Goal: Task Accomplishment & Management: Manage account settings

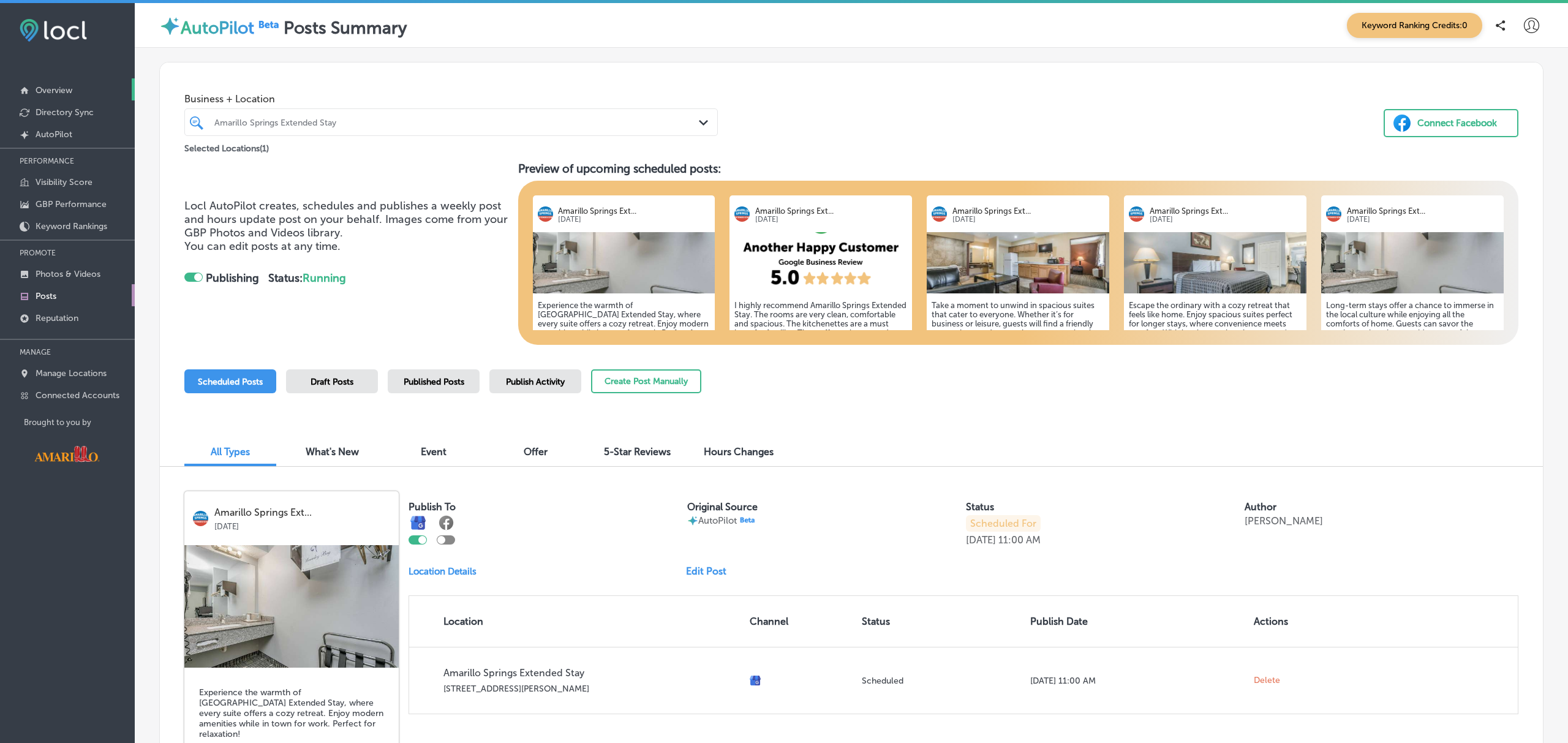
click at [75, 86] on link "Overview" at bounding box center [67, 89] width 135 height 22
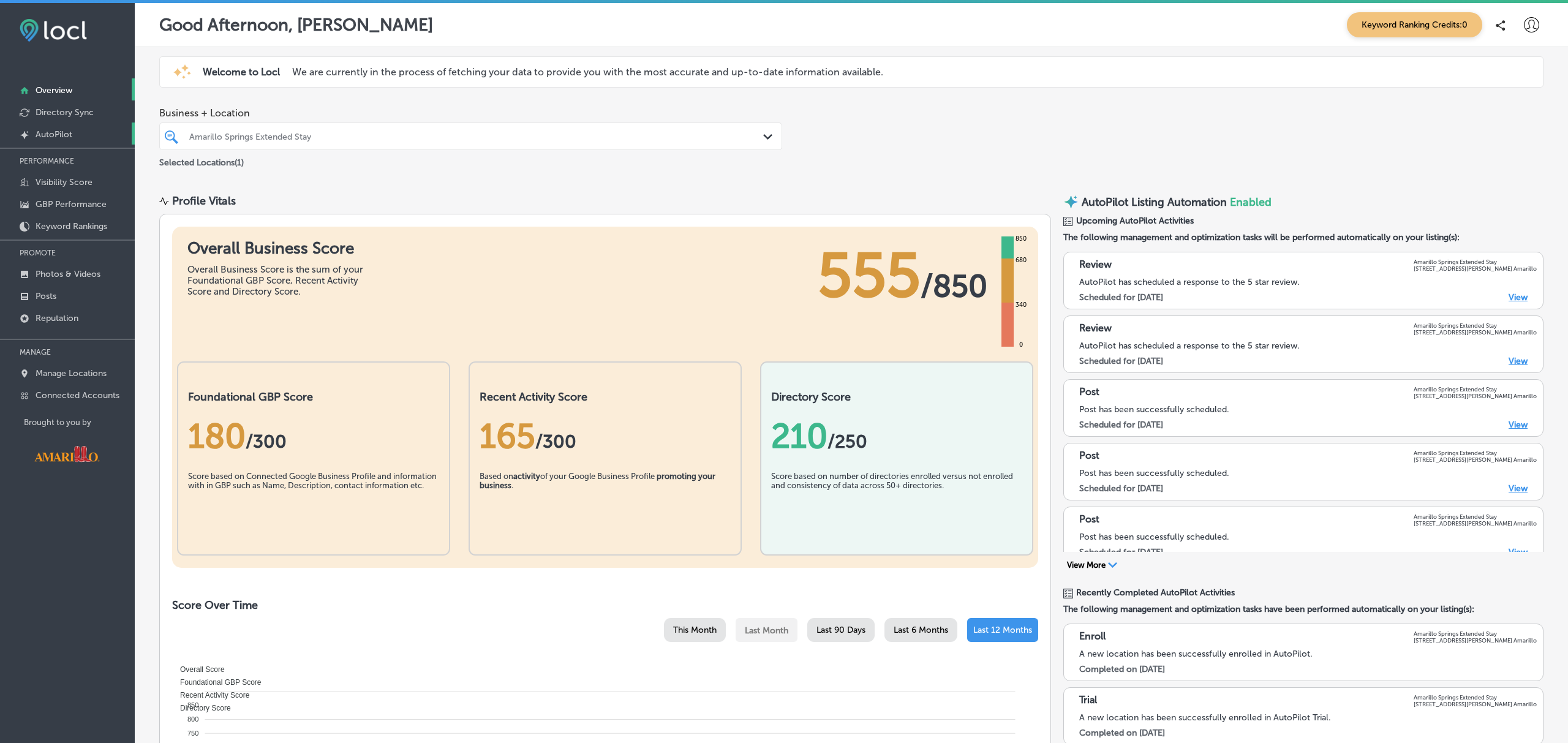
click at [71, 135] on p "AutoPilot" at bounding box center [54, 134] width 36 height 11
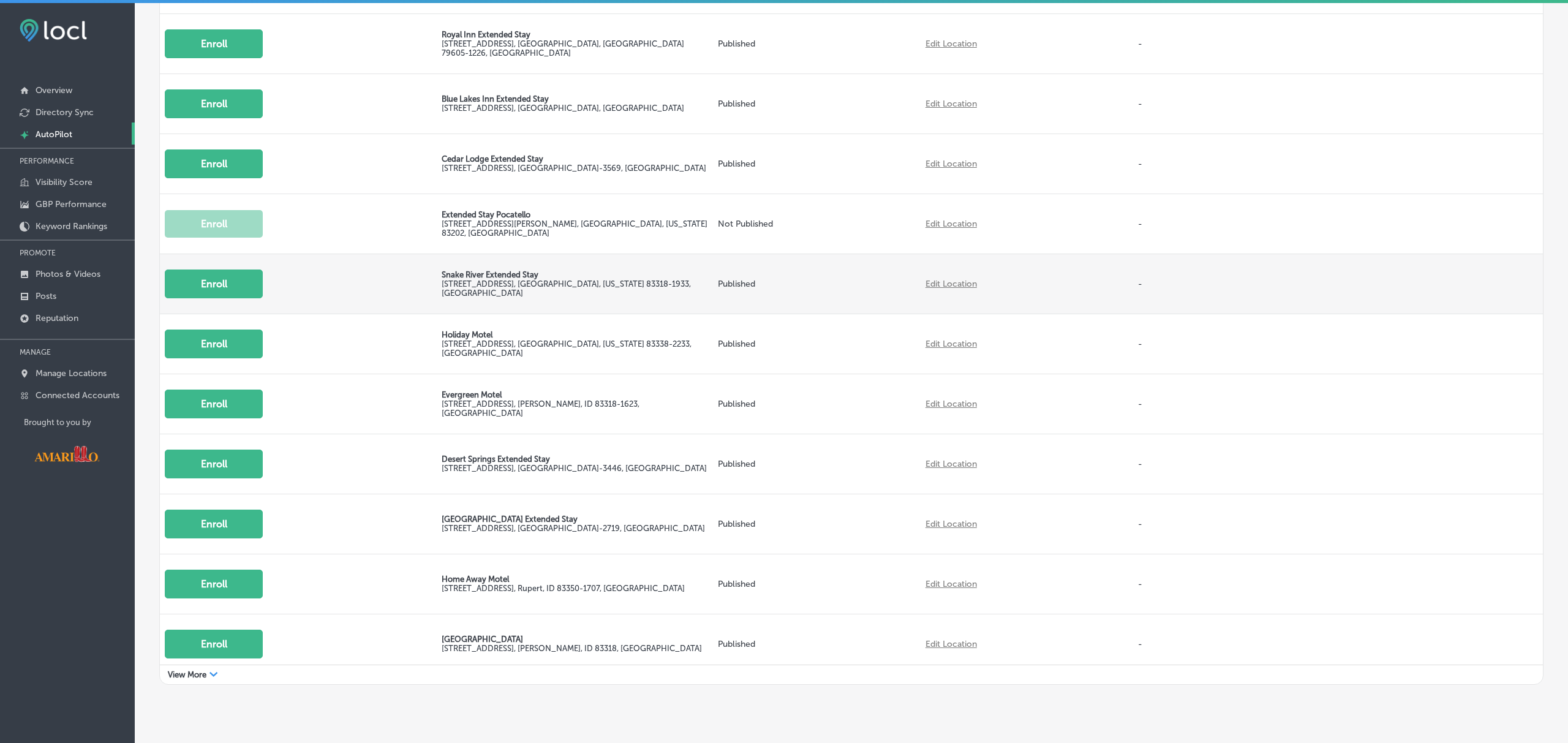
scroll to position [516, 0]
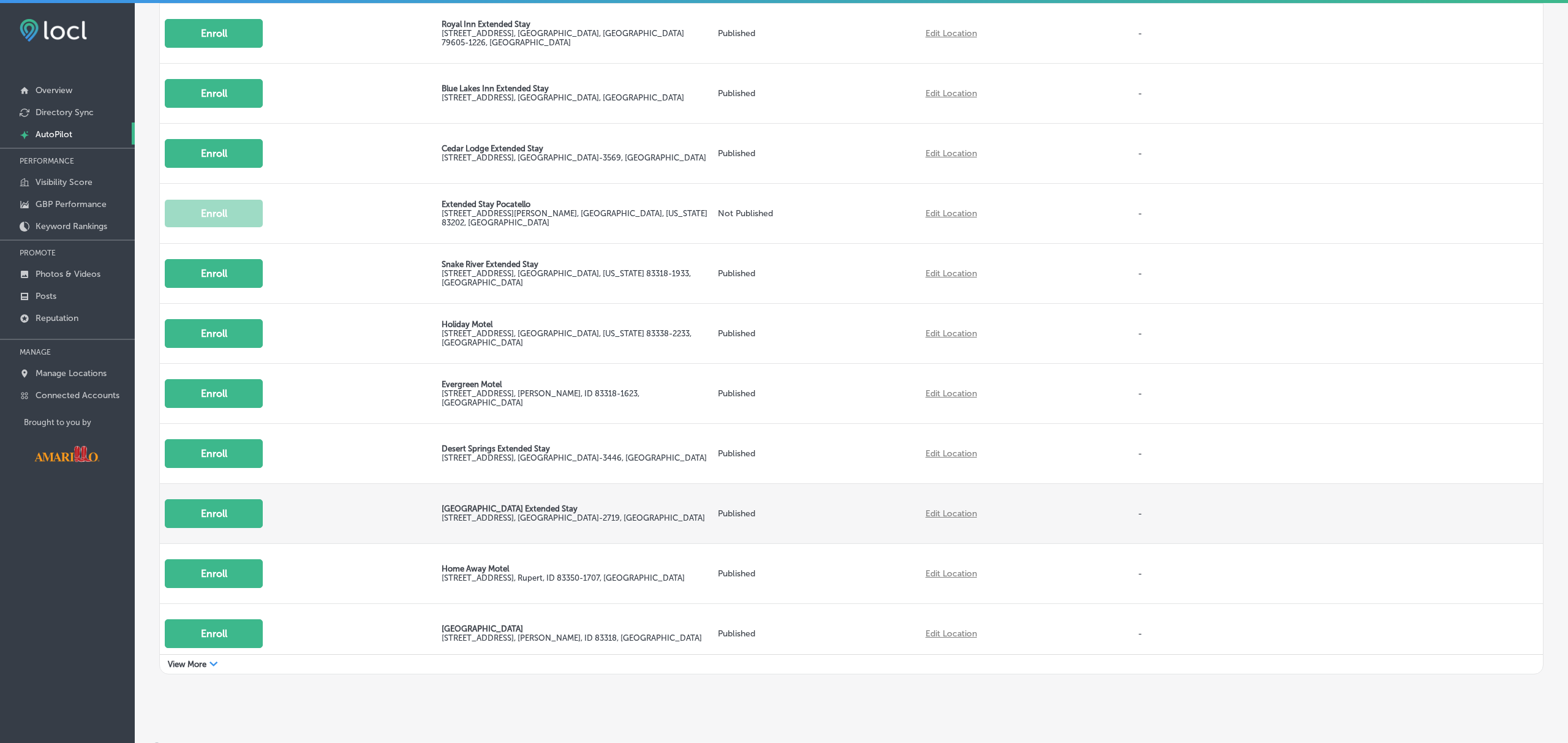
click at [175, 501] on button "Enroll" at bounding box center [213, 513] width 98 height 29
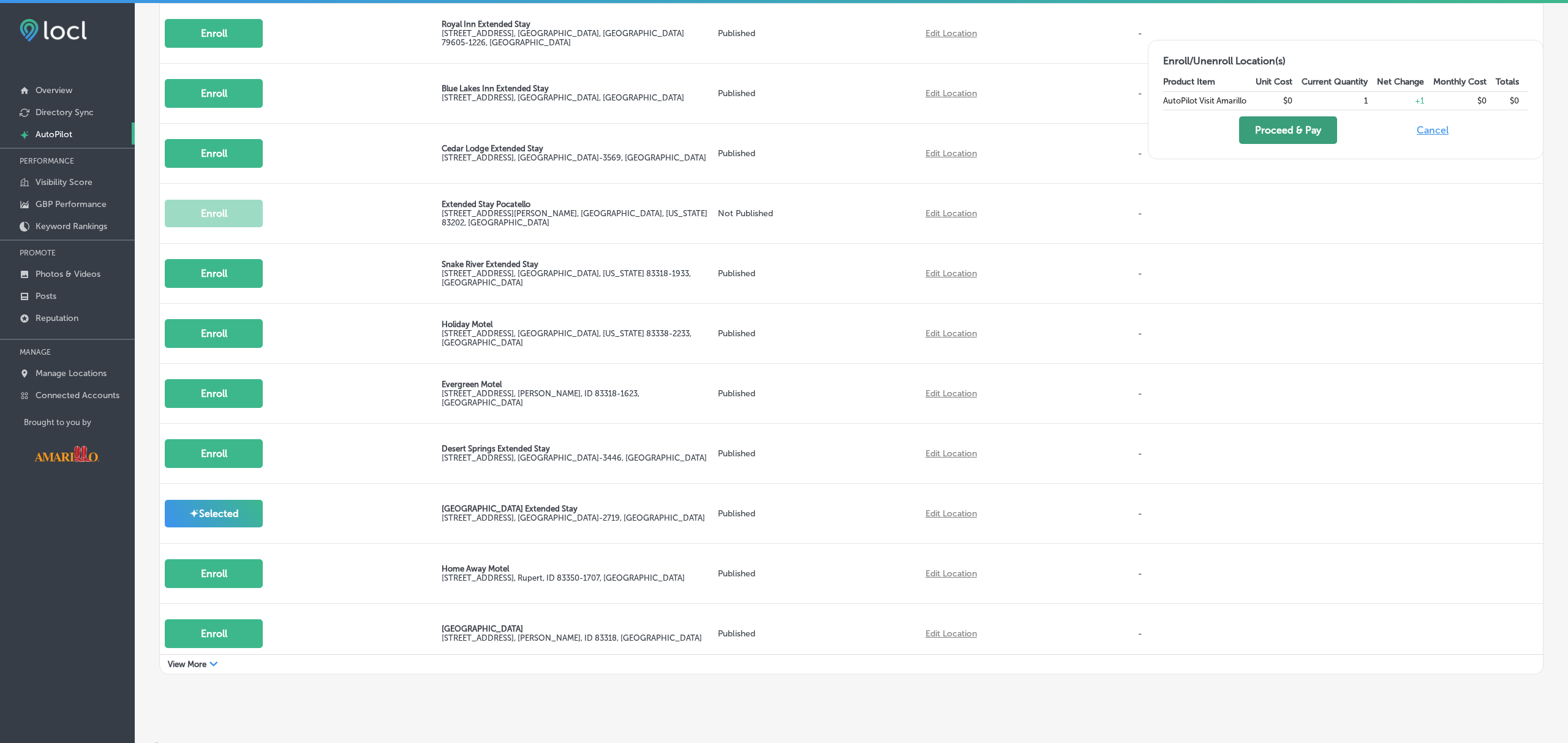
click at [1291, 122] on button "Proceed & Pay" at bounding box center [1287, 130] width 98 height 28
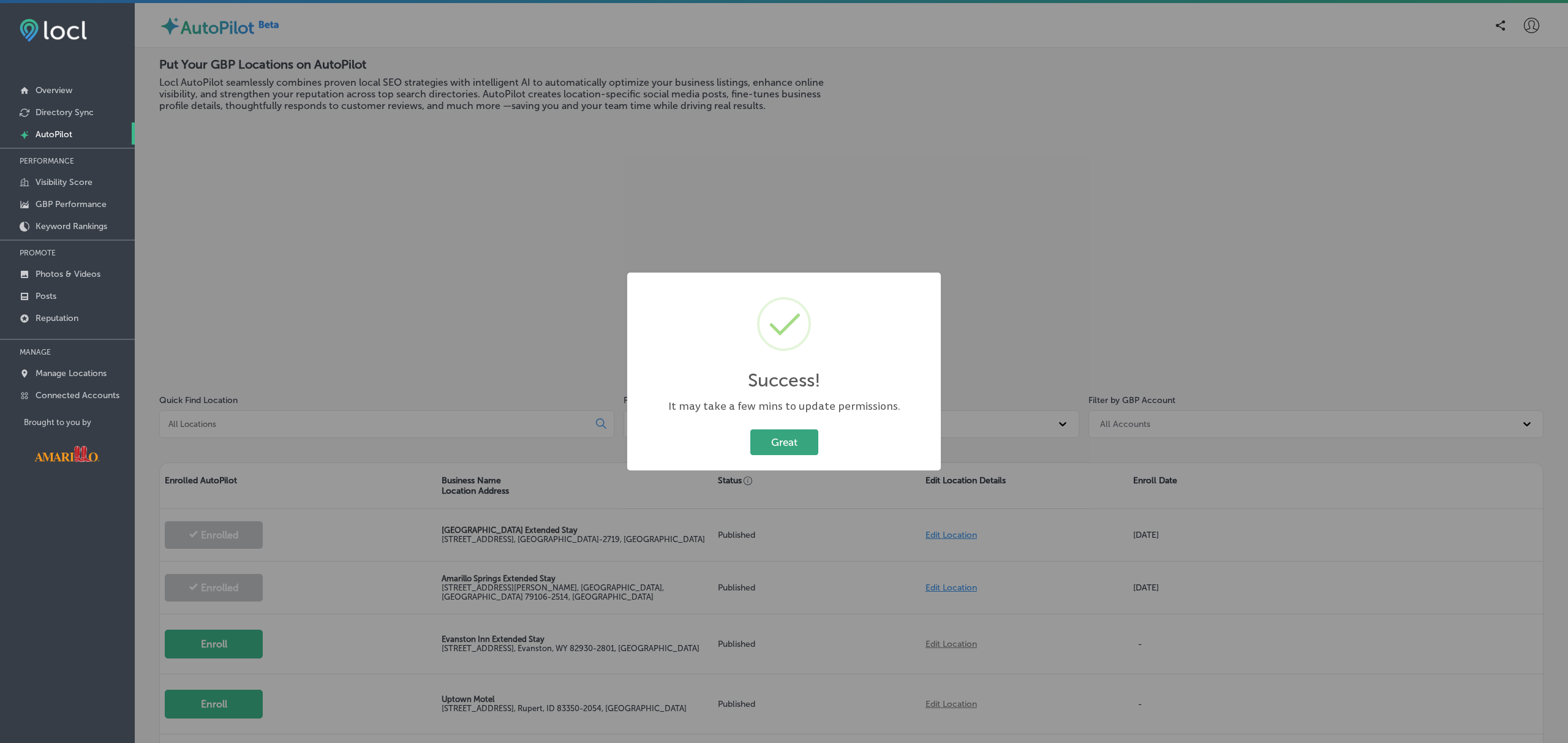
click at [769, 439] on button "Great" at bounding box center [784, 442] width 68 height 25
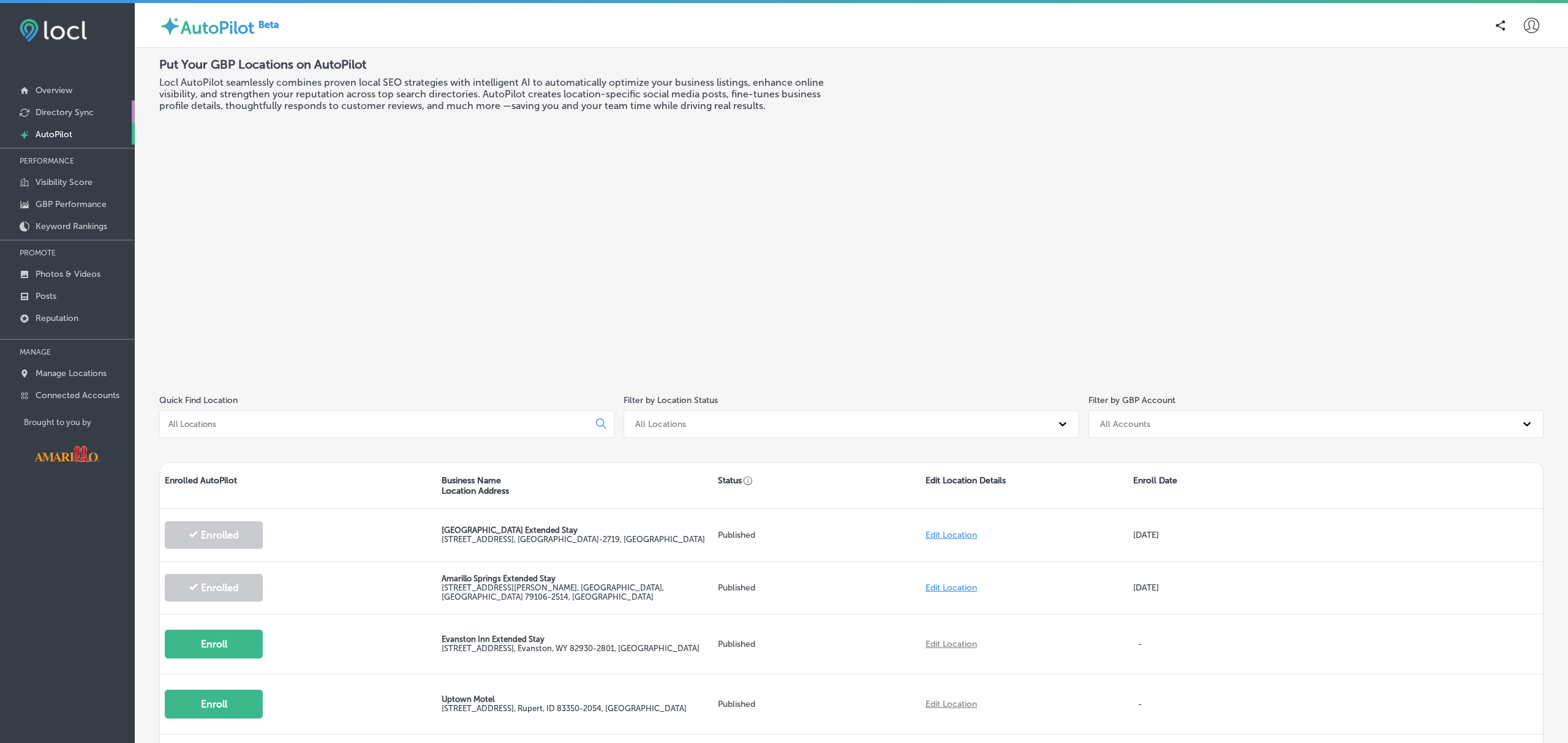
click at [90, 110] on p "Directory Sync" at bounding box center [64, 112] width 58 height 11
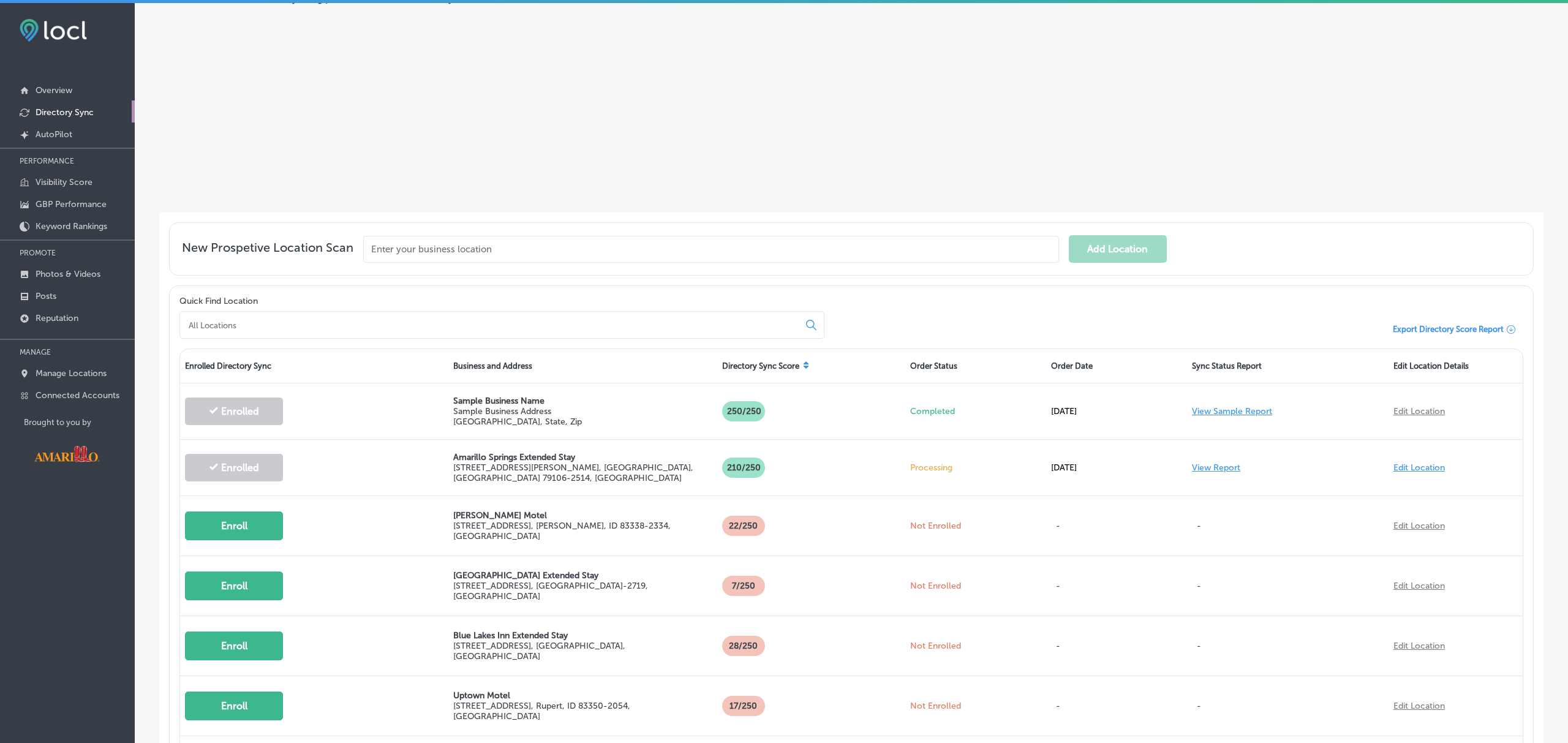
scroll to position [242, 0]
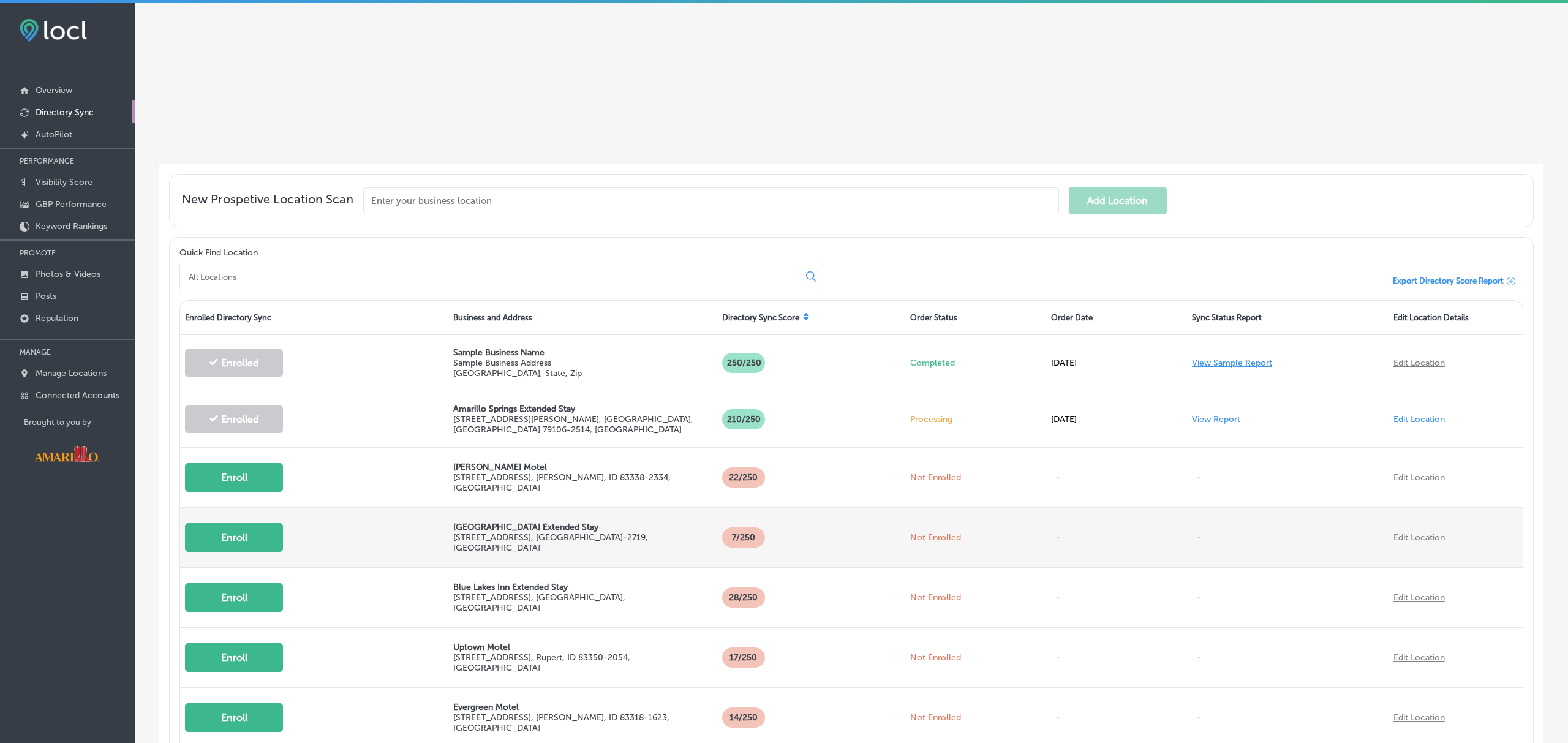
click at [247, 534] on button "Enroll" at bounding box center [234, 538] width 98 height 29
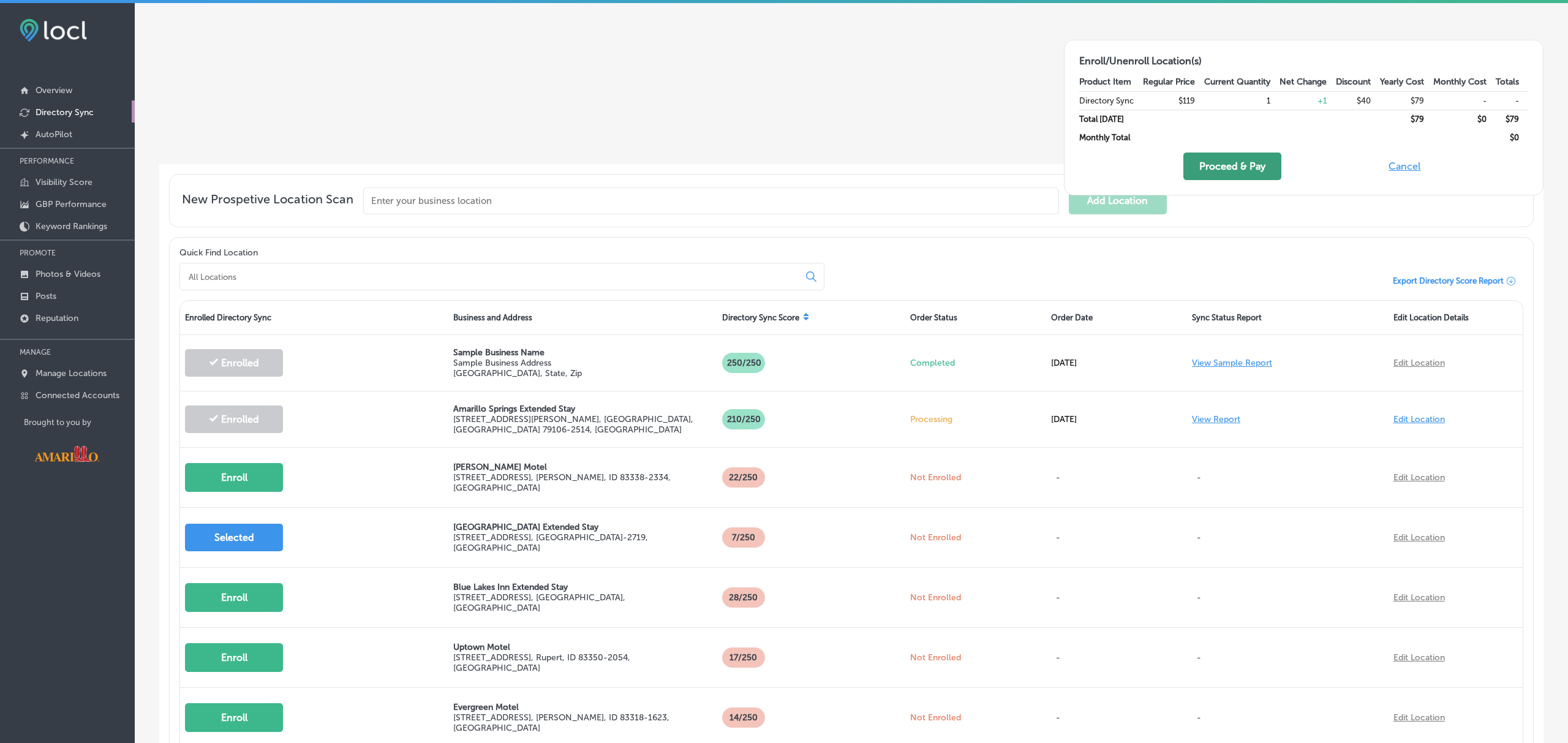
click at [1217, 163] on button "Proceed & Pay" at bounding box center [1231, 166] width 98 height 28
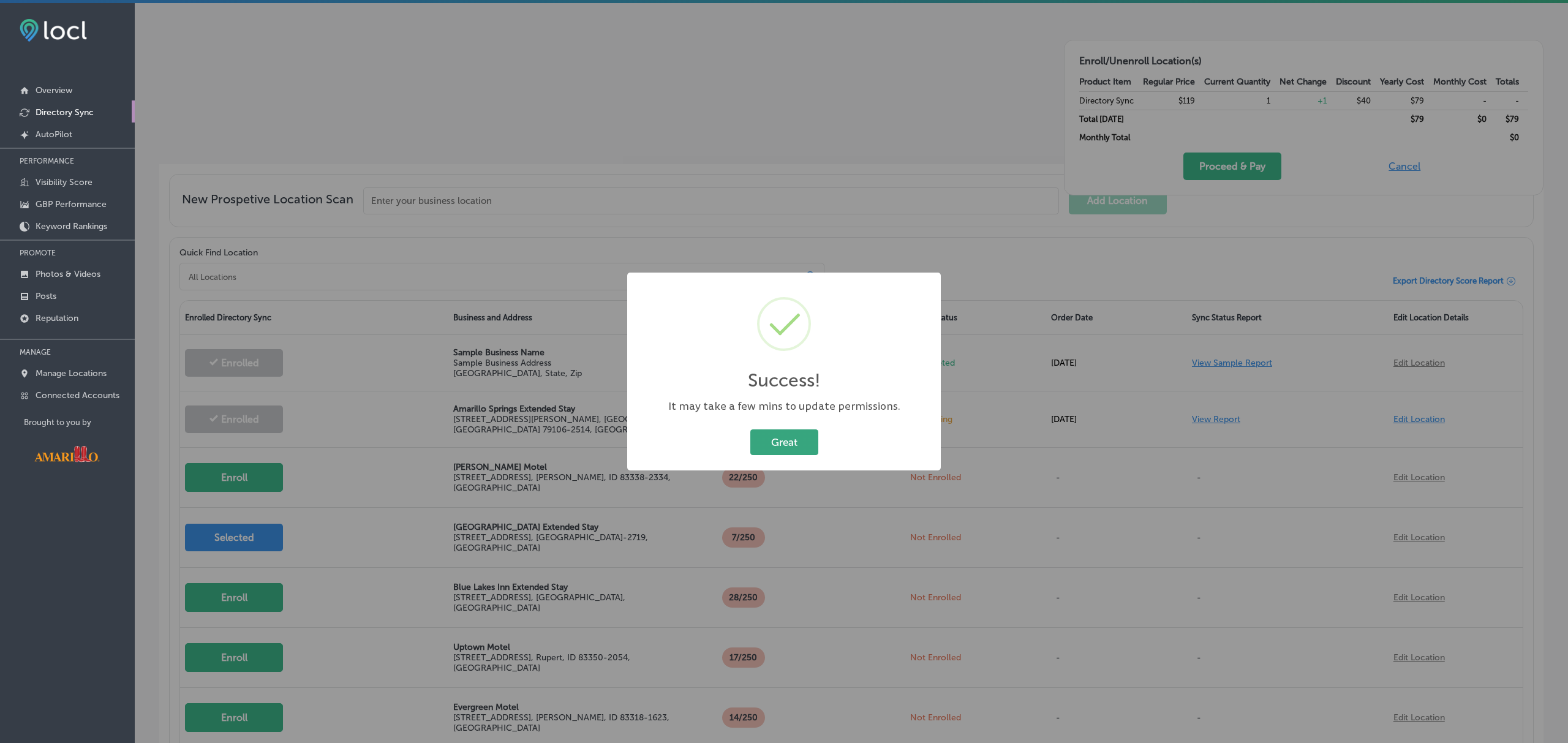
click at [793, 443] on button "Great" at bounding box center [784, 442] width 68 height 25
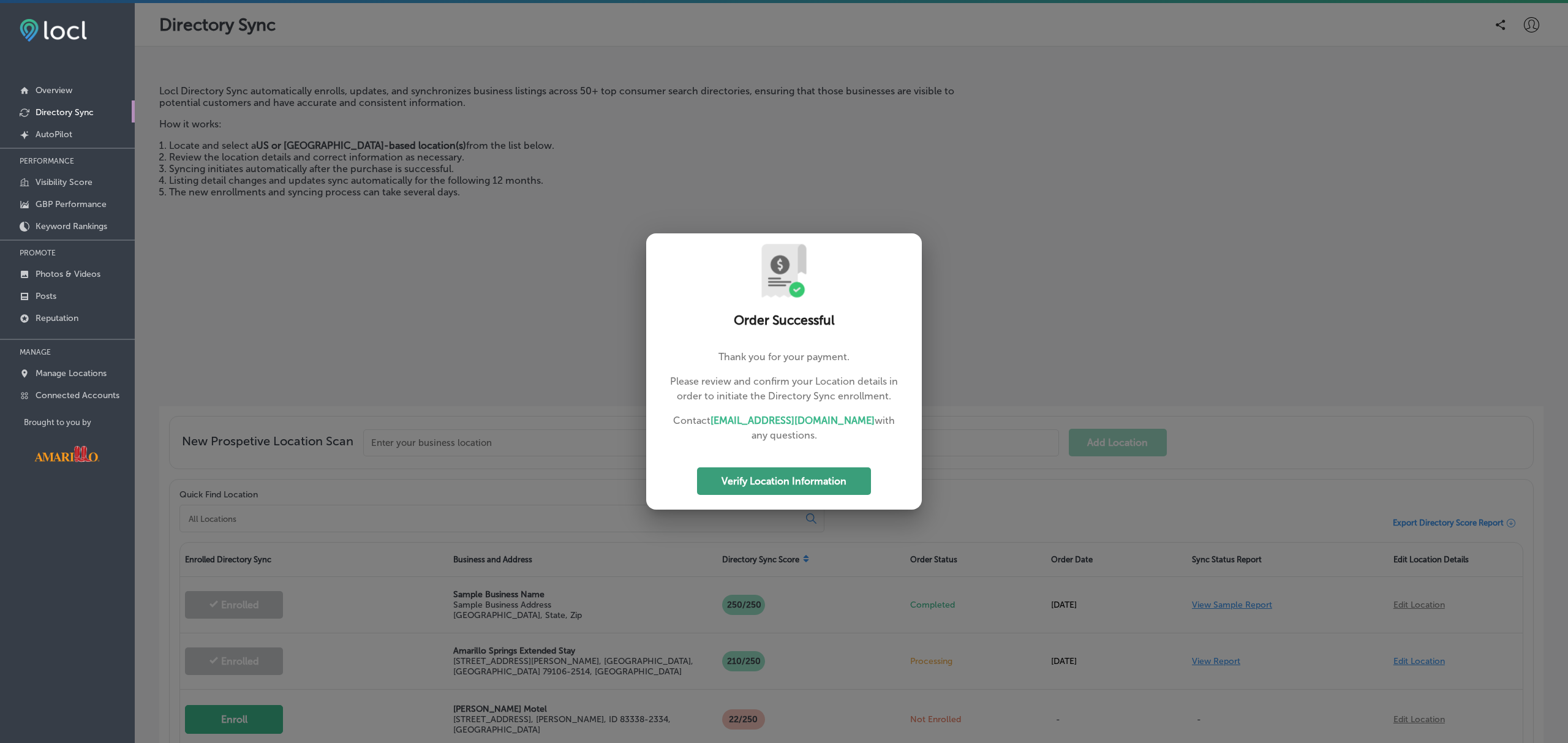
click at [797, 477] on button "Verify Location Information" at bounding box center [783, 481] width 174 height 28
select select "US"
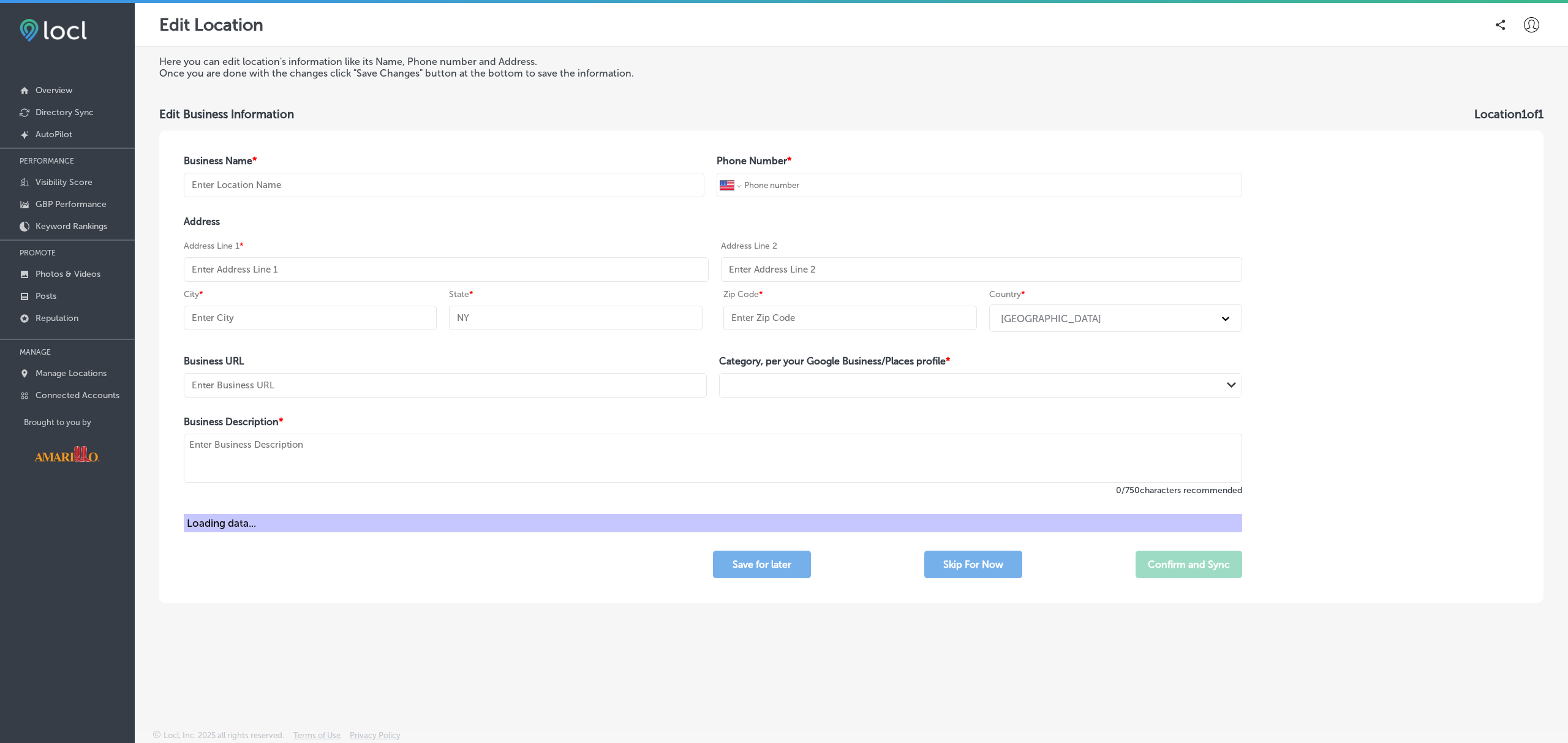
type input "[GEOGRAPHIC_DATA] Extended Stay"
type input "+1 806 209 1000"
type input "[STREET_ADDRESS]"
type input "Lubbock"
type input "TX"
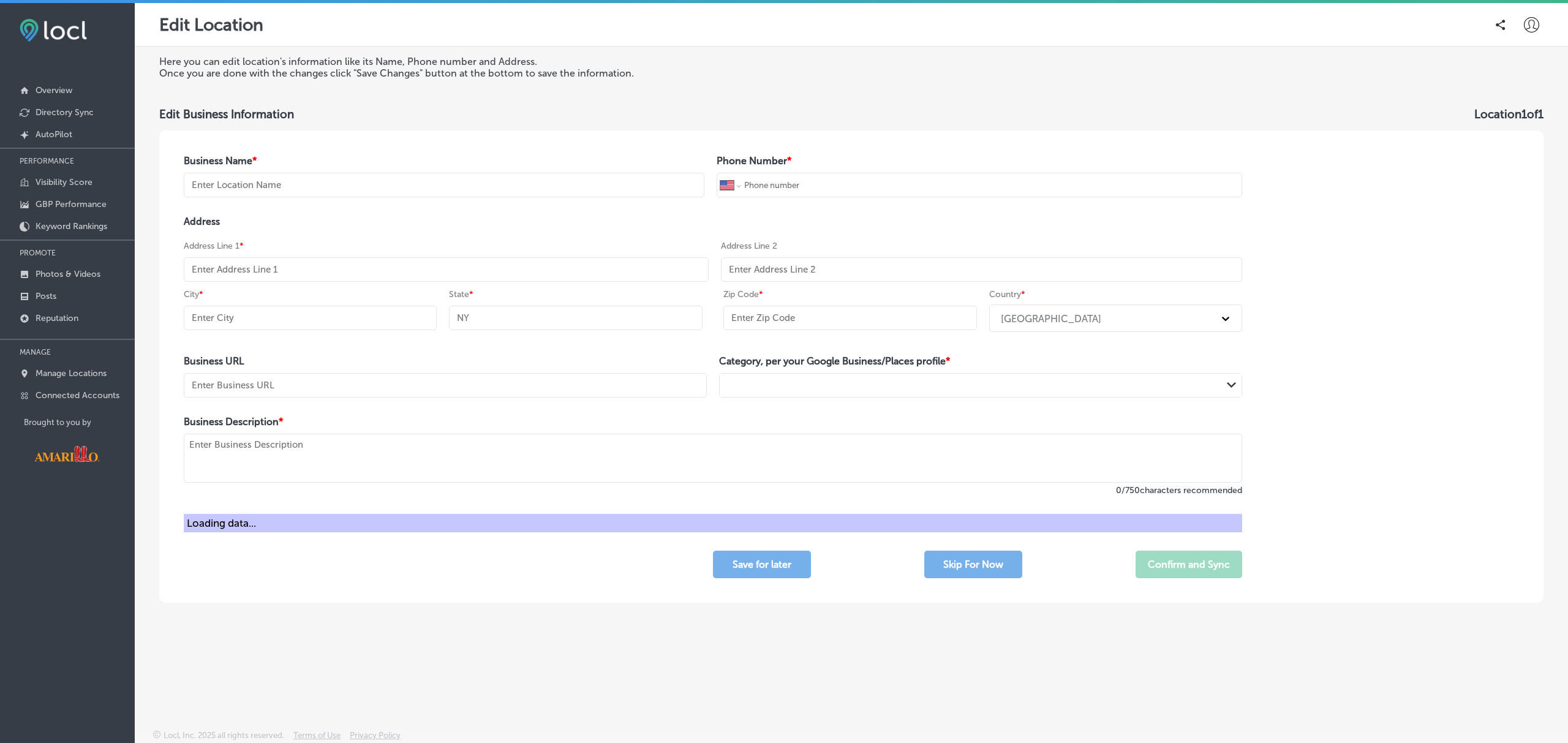
type input "79412-2719"
type input "https://southernspringshotel.com/"
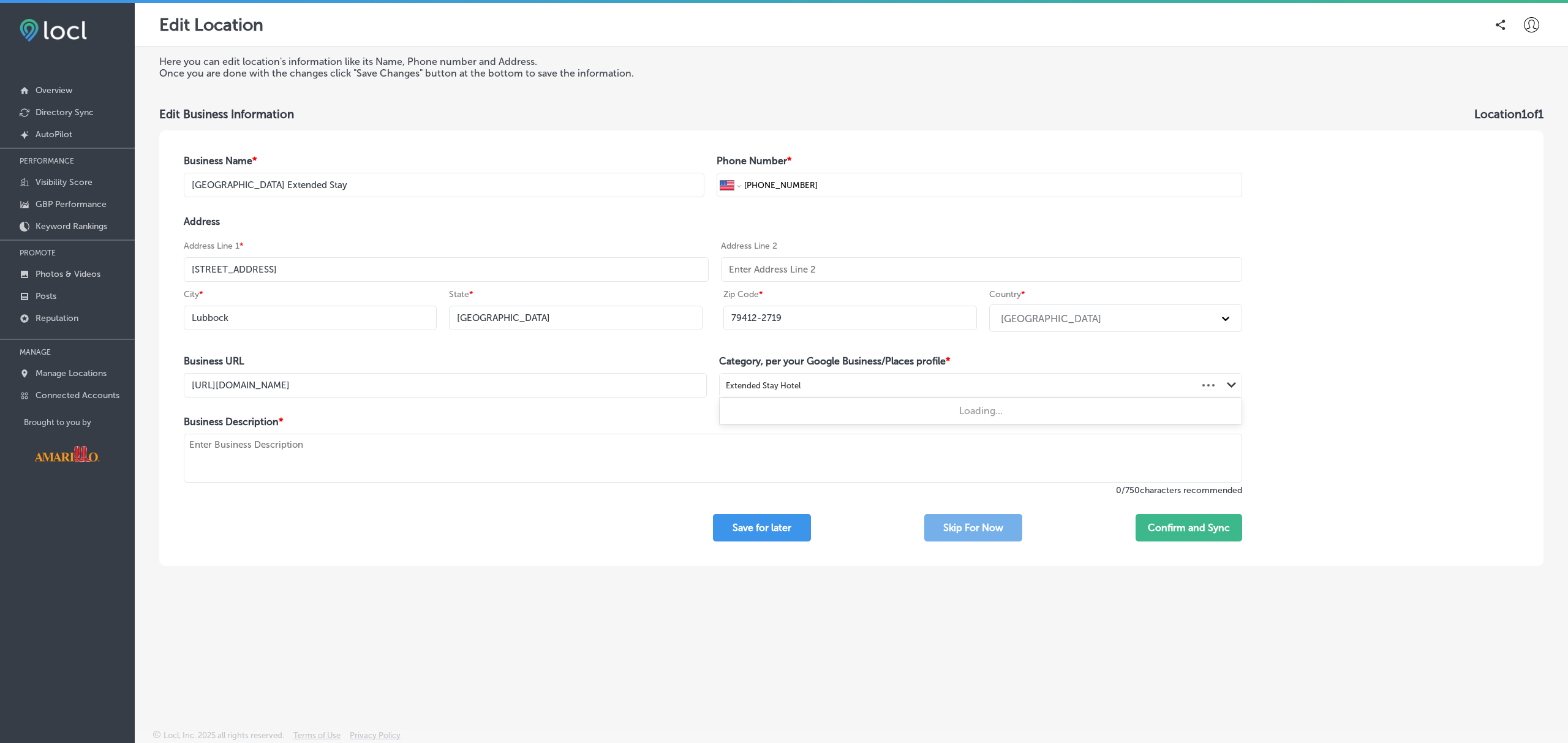
click at [823, 384] on div "Extended Stay Hotel" at bounding box center [958, 385] width 477 height 16
click at [811, 388] on div "Extended Stay Hotel" at bounding box center [971, 385] width 502 height 16
click at [810, 388] on div "Extended Stay Hotel" at bounding box center [971, 385] width 502 height 16
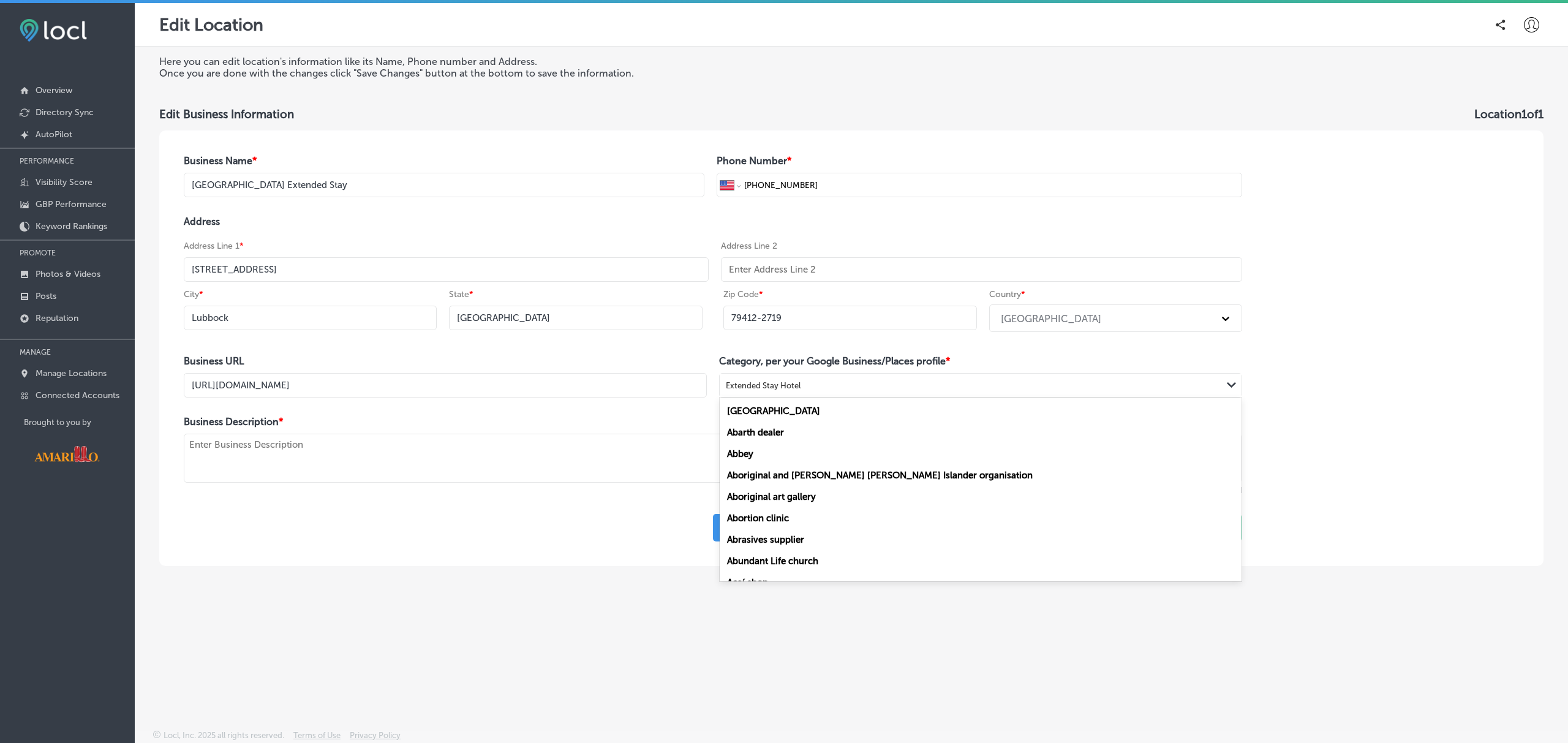
click at [810, 388] on div "Extended Stay Hotel" at bounding box center [971, 385] width 502 height 16
click at [811, 418] on div "Hotel" at bounding box center [981, 411] width 522 height 21
type input "hotel"
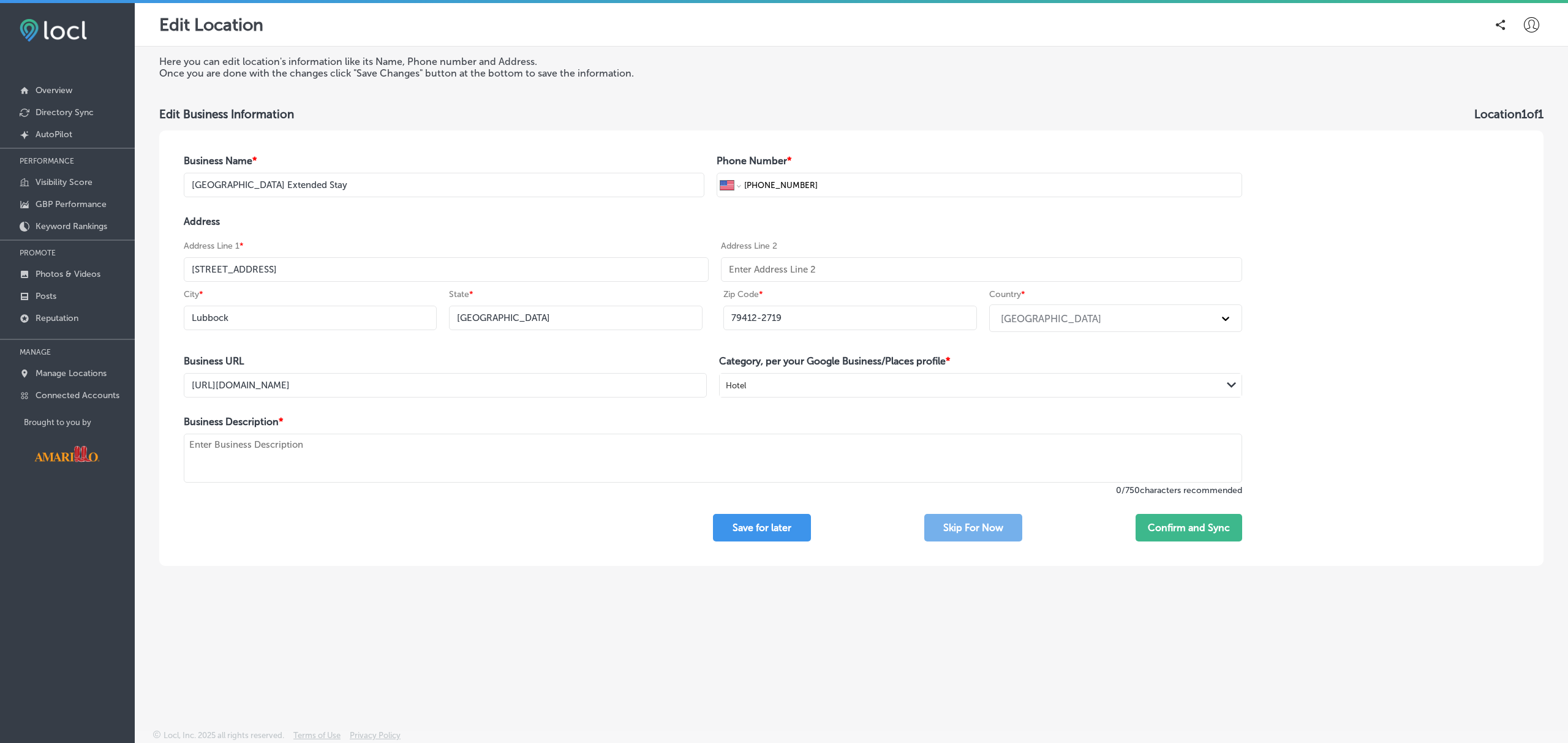
click at [468, 460] on textarea at bounding box center [713, 458] width 1058 height 49
paste textarea "Southern Springs Extended Stay in Lubbock, TX offers clean, fully furnished roo…"
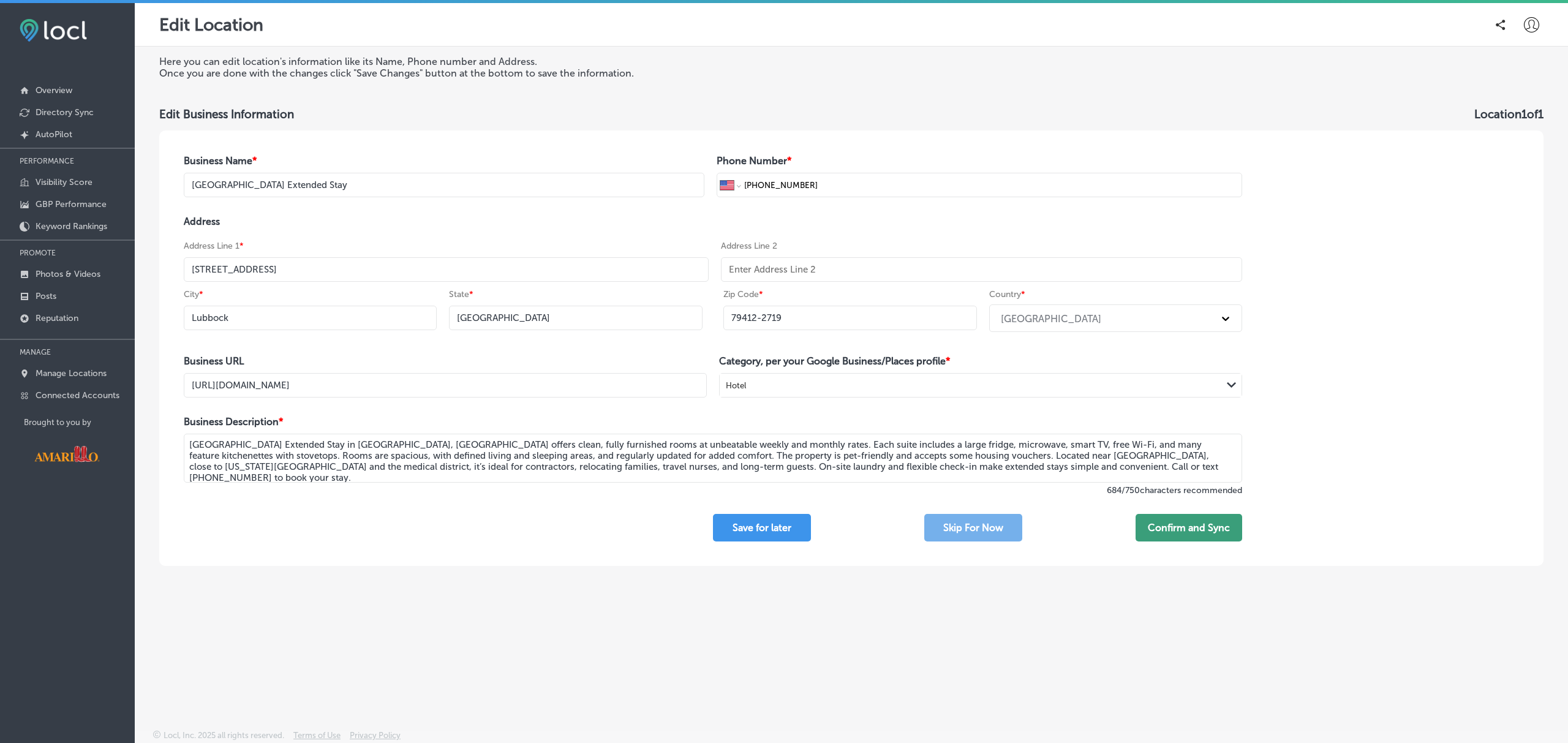
type textarea "Southern Springs Extended Stay in Lubbock, TX offers clean, fully furnished roo…"
click at [1188, 525] on button "Confirm and Sync" at bounding box center [1189, 528] width 106 height 28
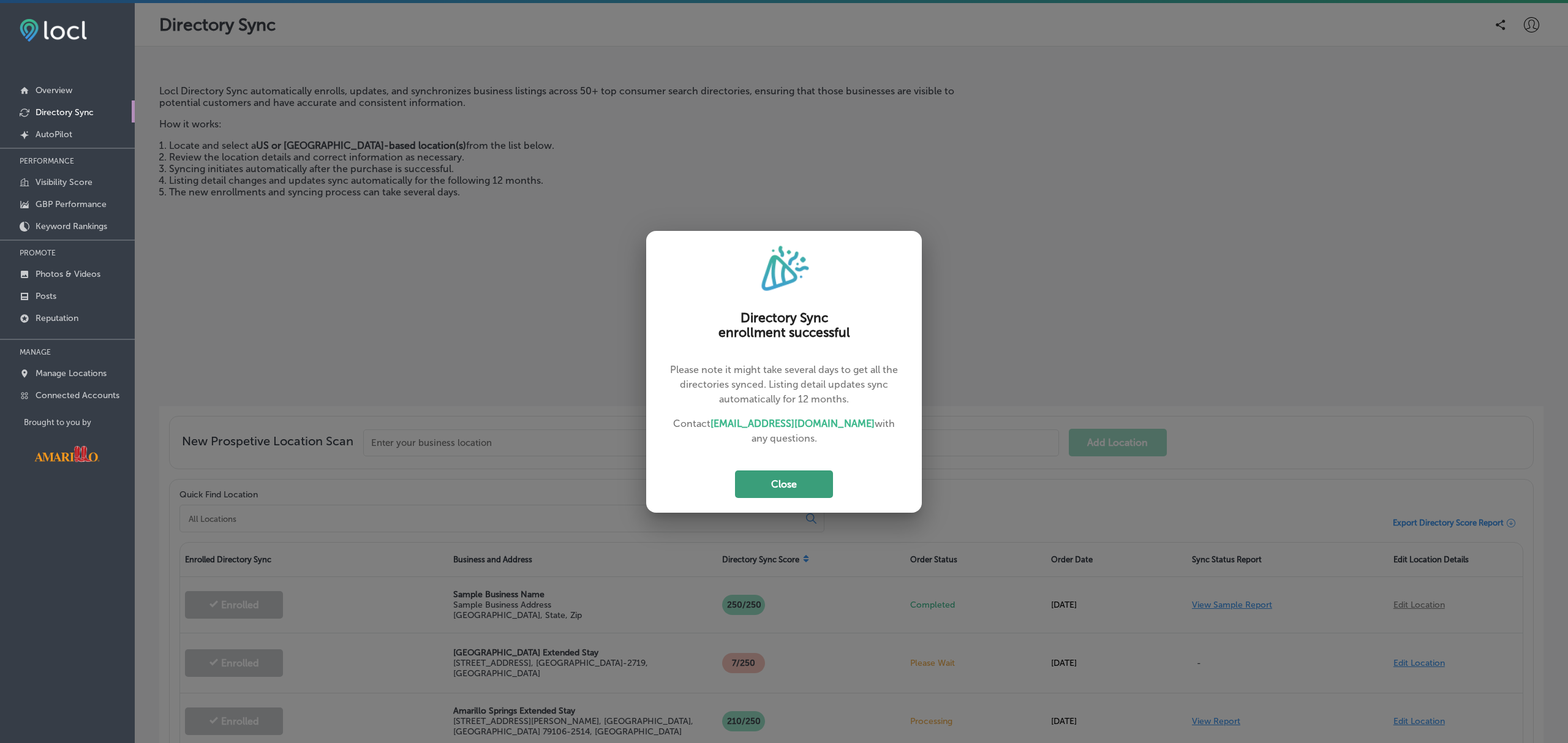
click at [753, 478] on button "Close" at bounding box center [783, 484] width 98 height 28
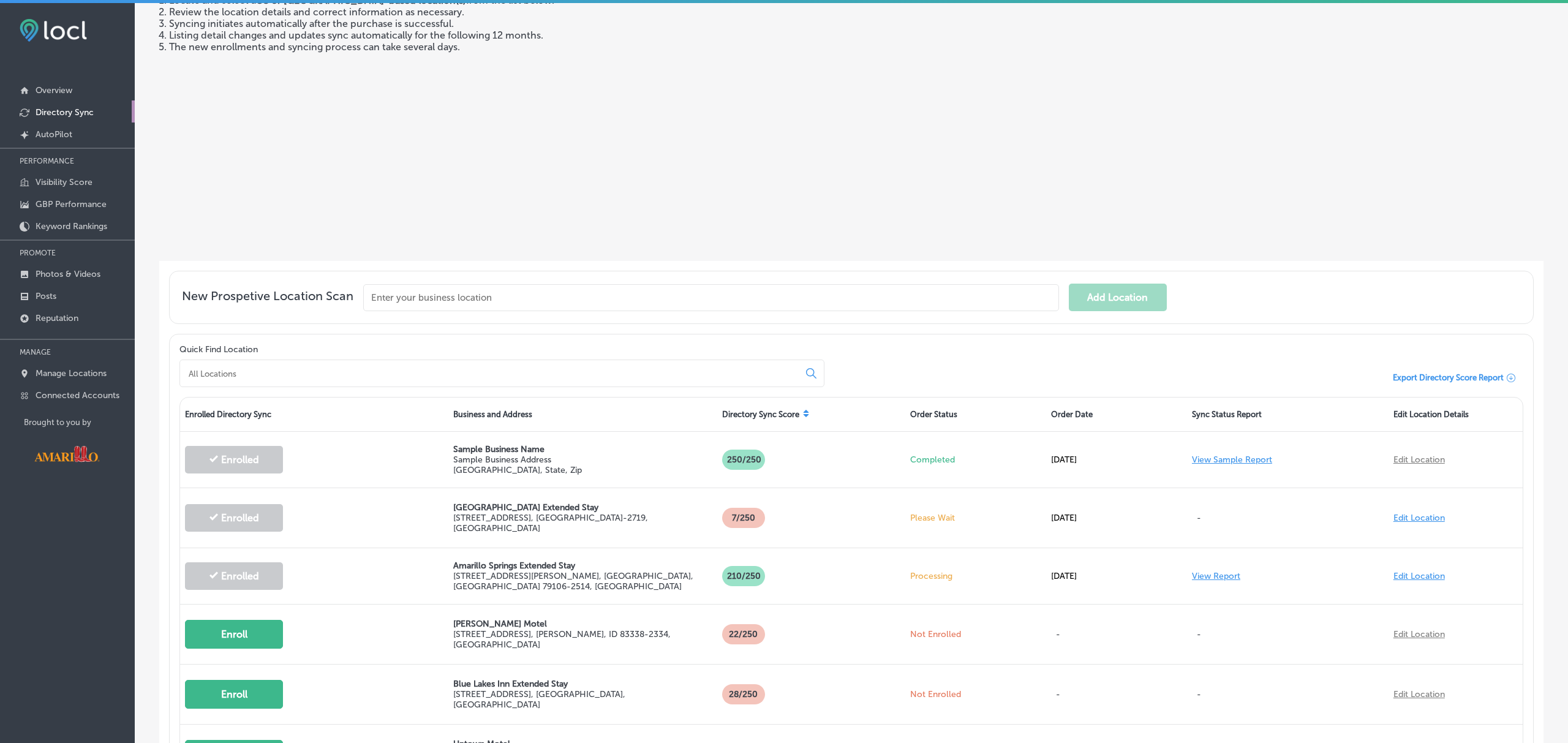
scroll to position [205, 0]
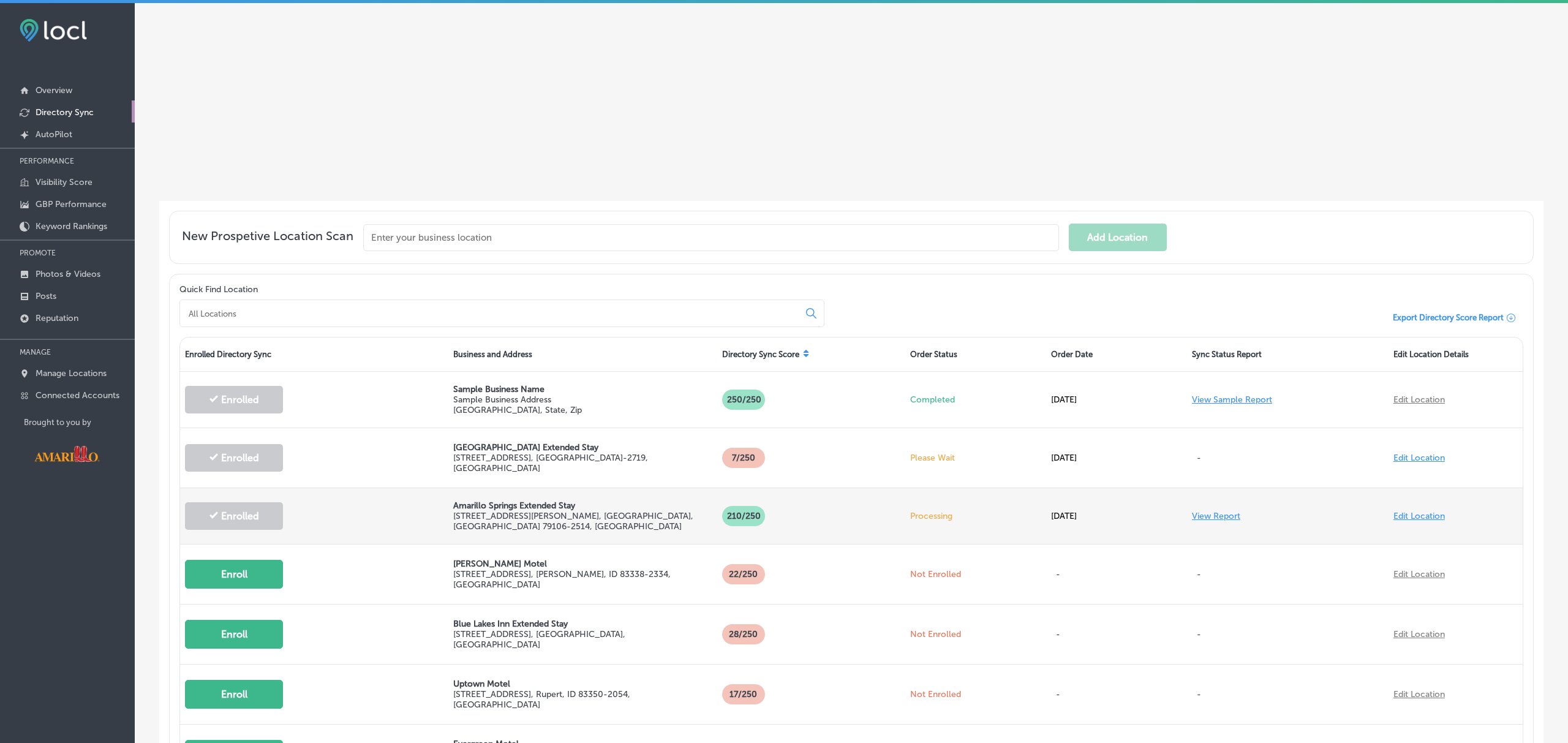
click at [1227, 519] on link "View Report" at bounding box center [1216, 516] width 49 height 11
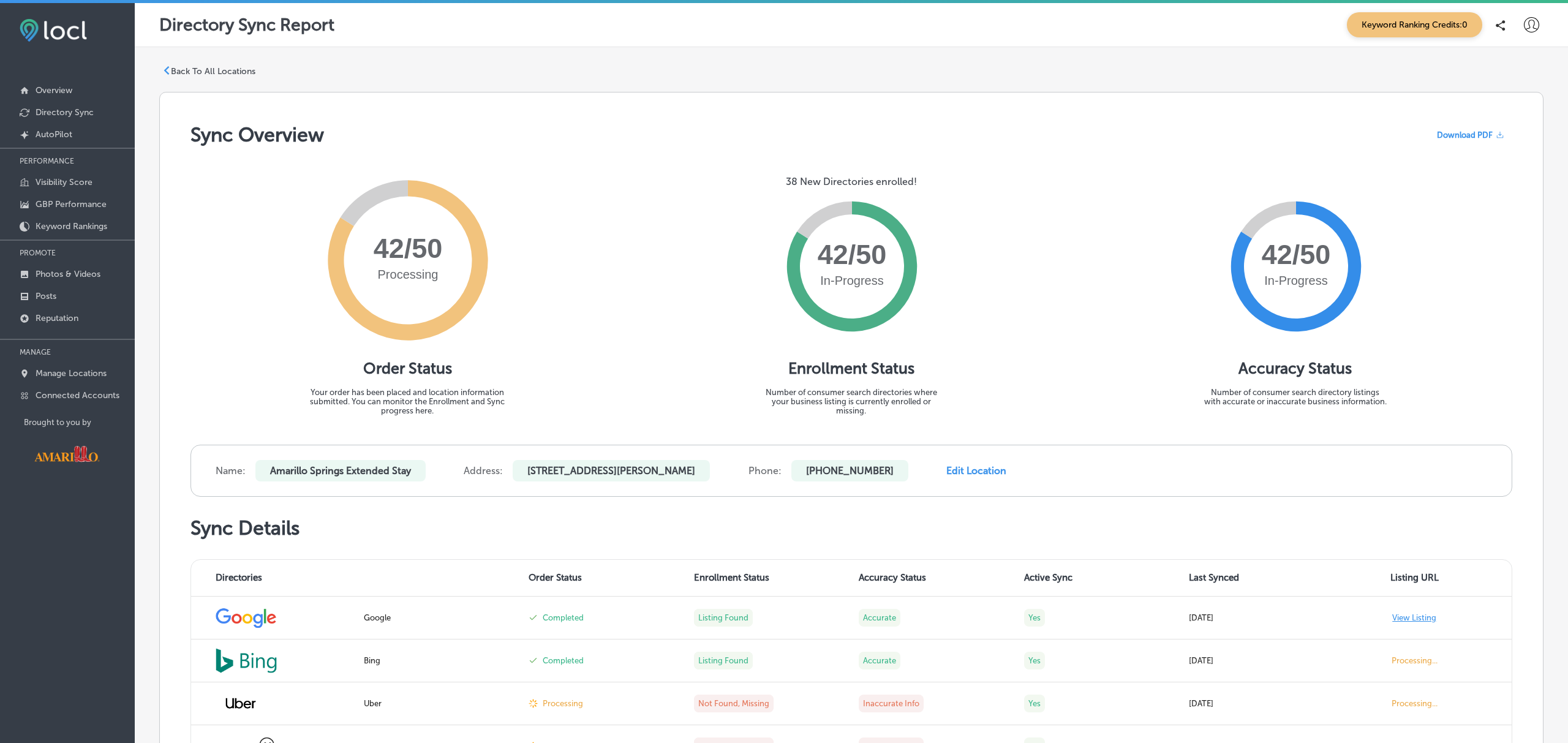
click at [370, 473] on p "Amarillo Springs Extended Stay" at bounding box center [340, 471] width 170 height 21
click at [190, 71] on p "Back To All Locations" at bounding box center [213, 72] width 84 height 11
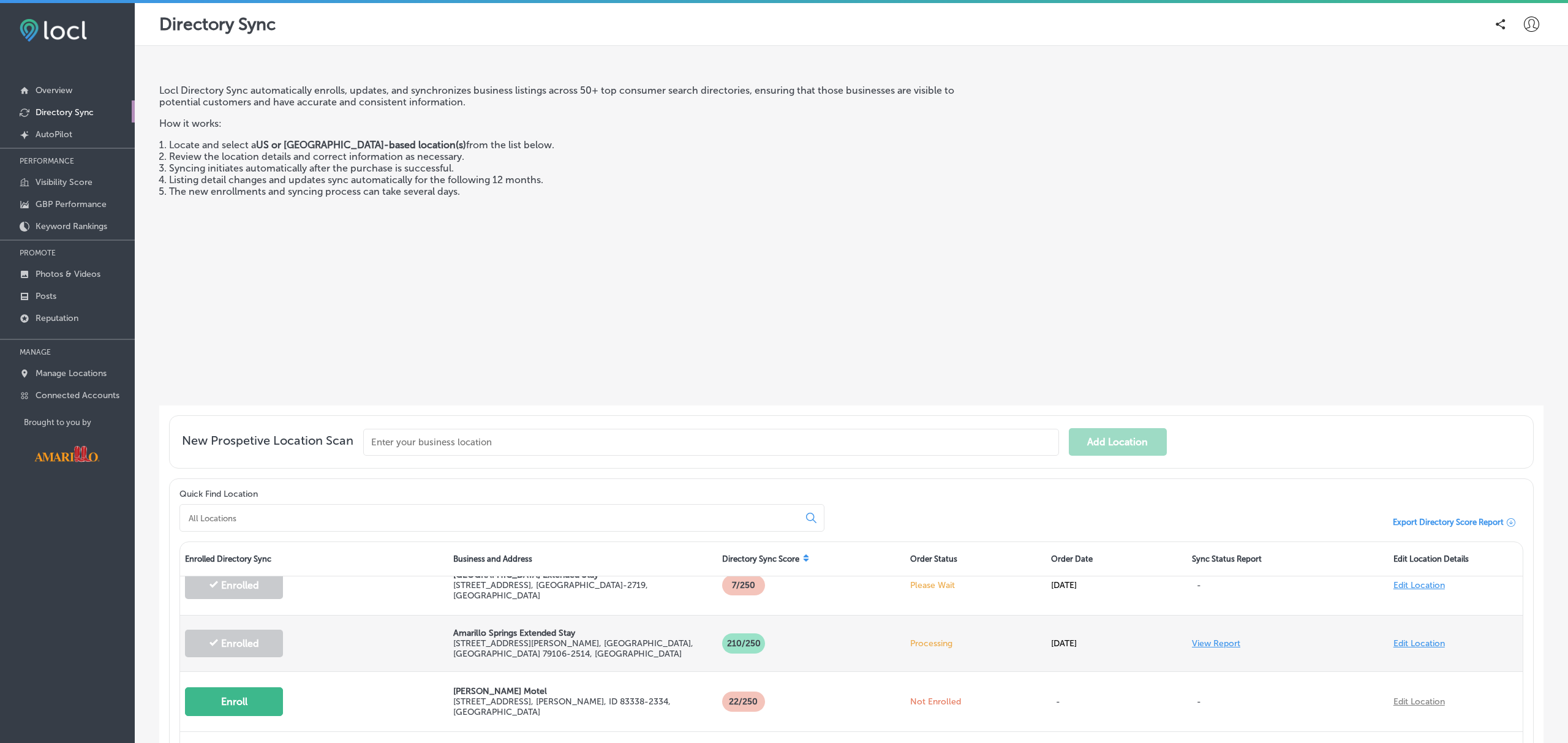
scroll to position [22, 0]
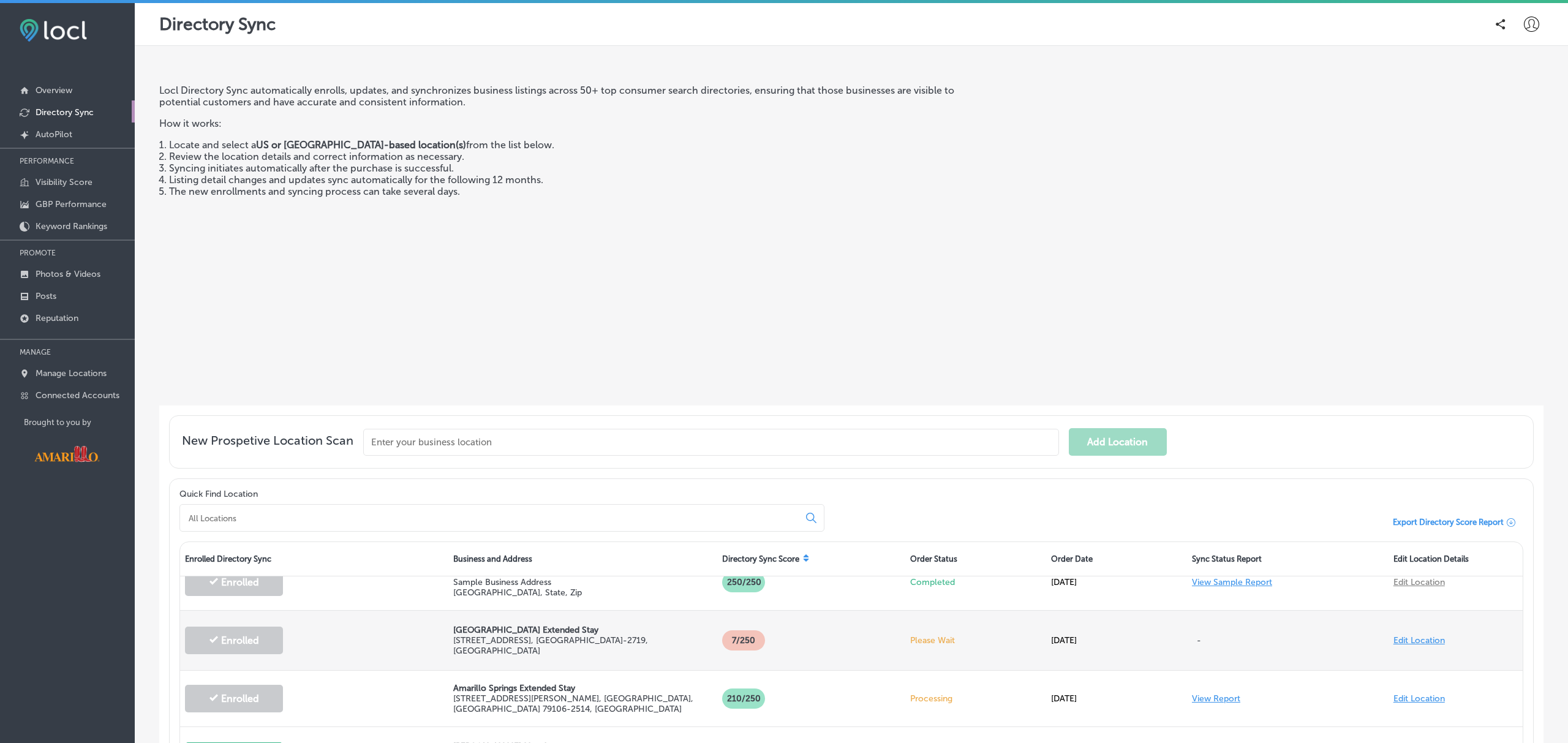
click at [938, 641] on p "Please Wait" at bounding box center [975, 641] width 131 height 11
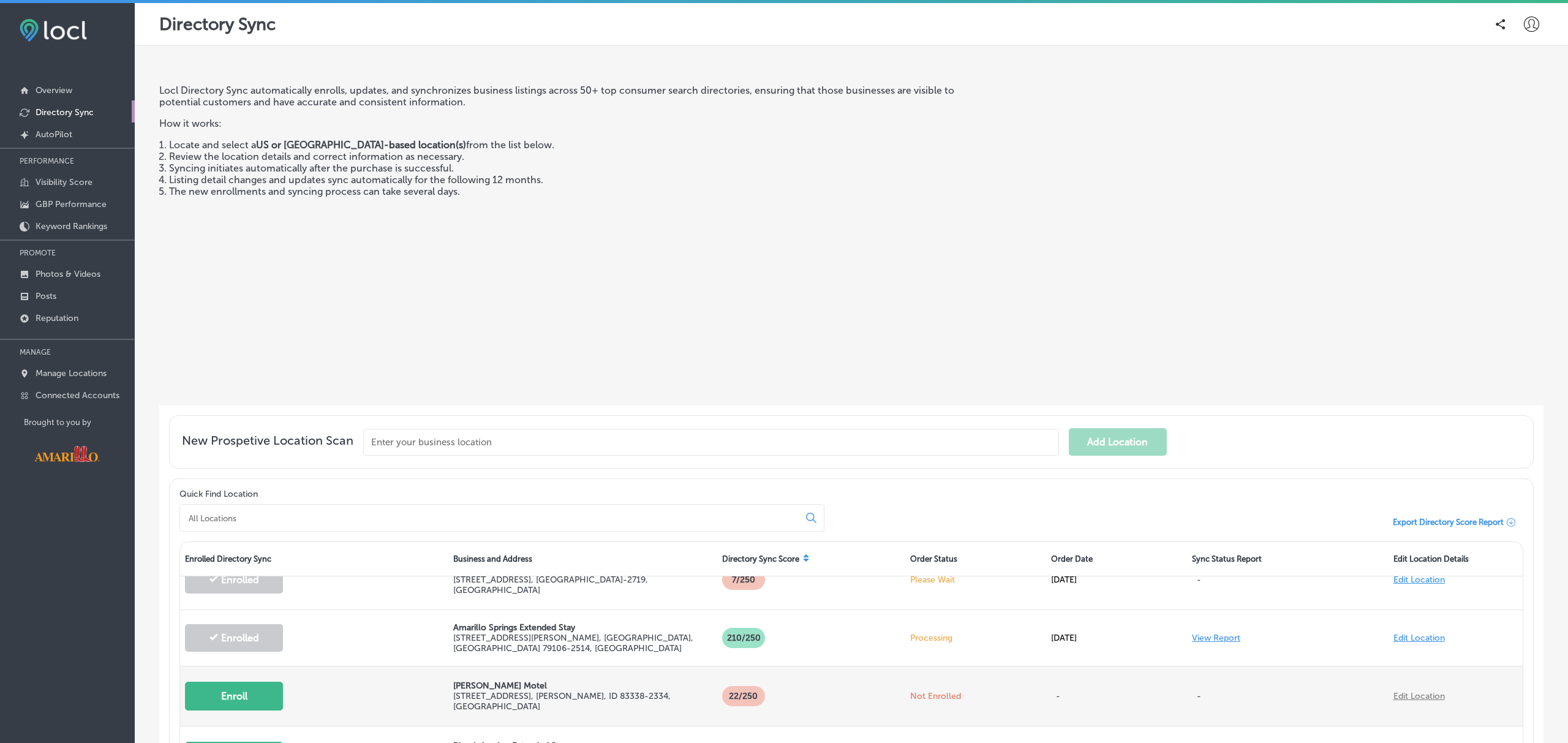
scroll to position [82, 0]
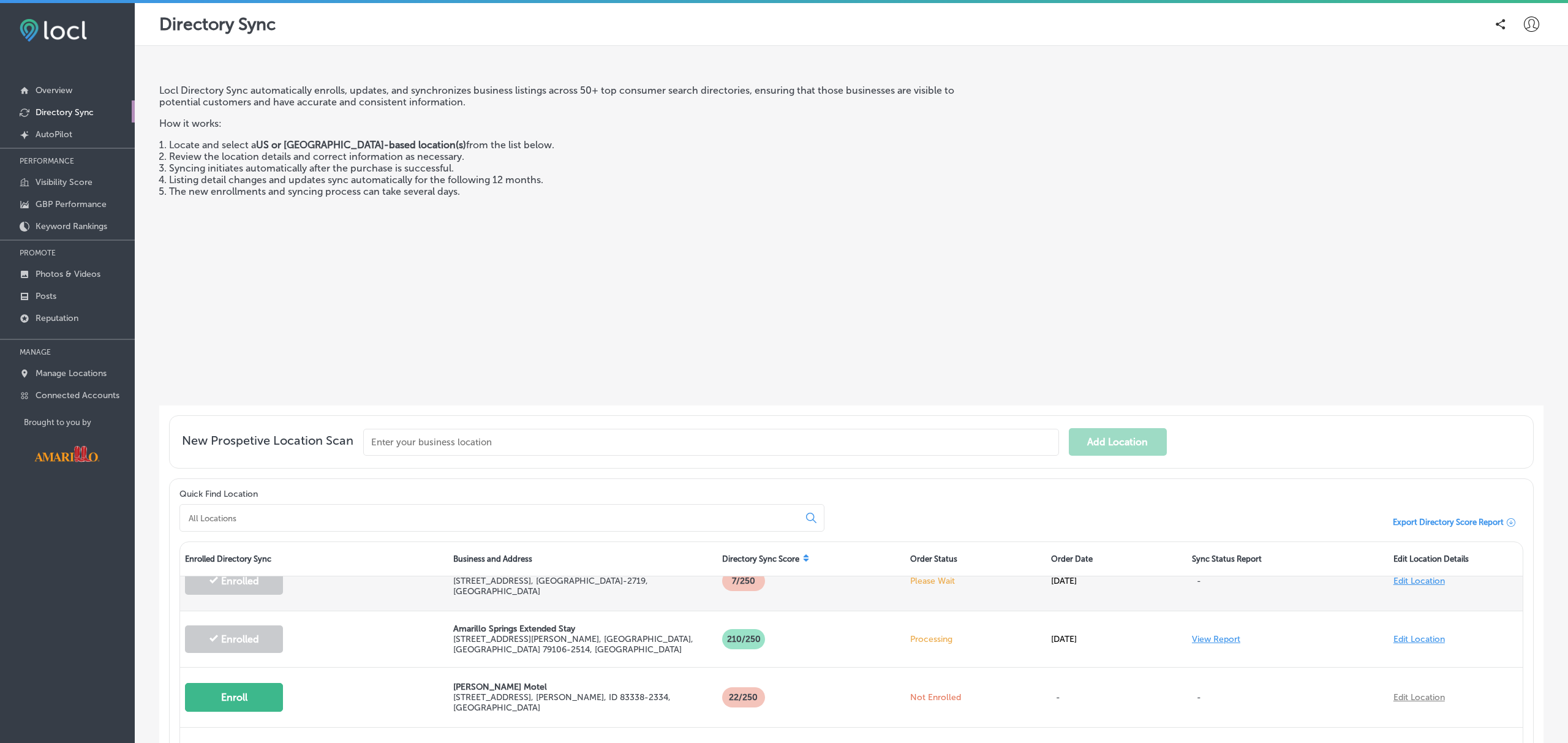
click at [747, 584] on p "7 /250" at bounding box center [743, 581] width 43 height 20
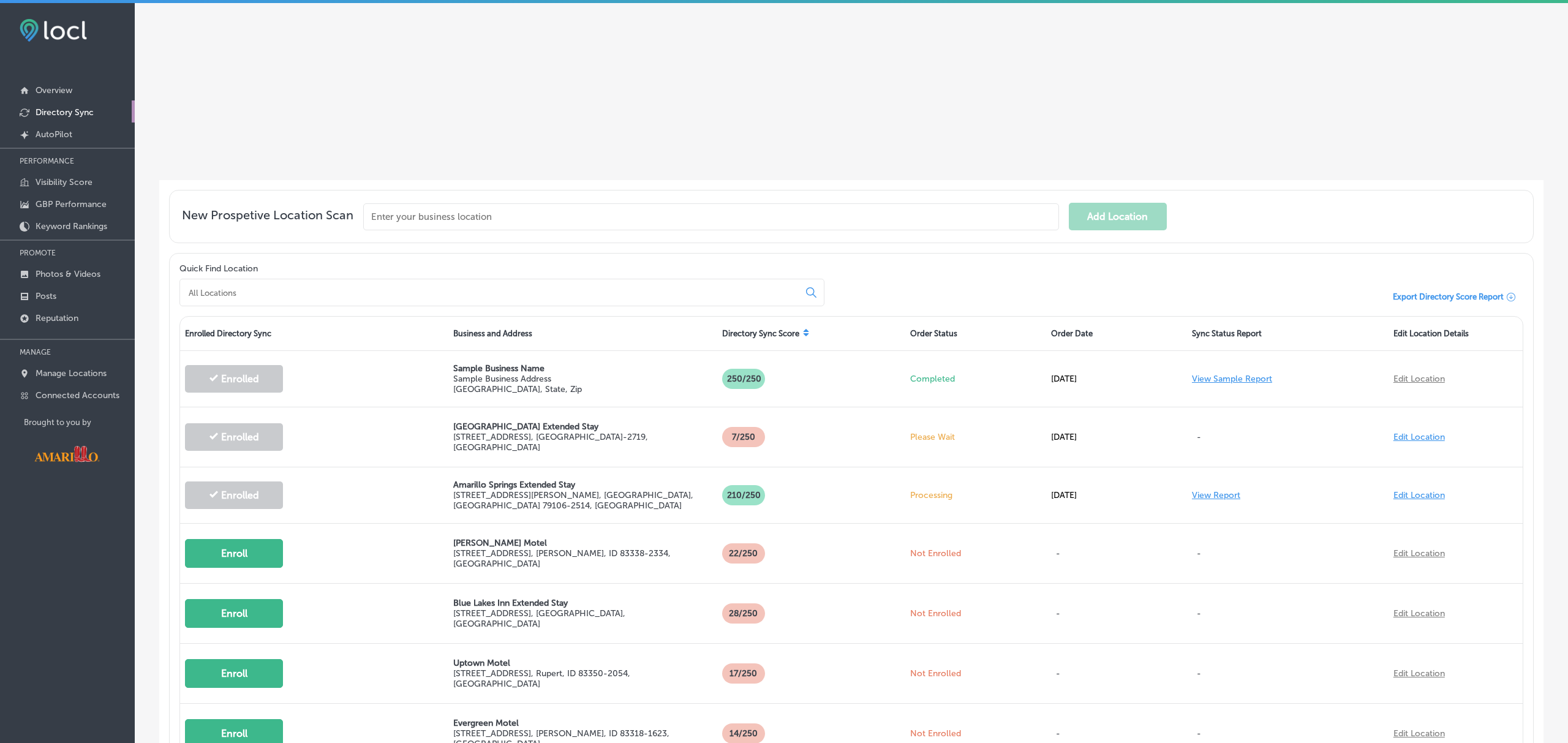
scroll to position [234, 0]
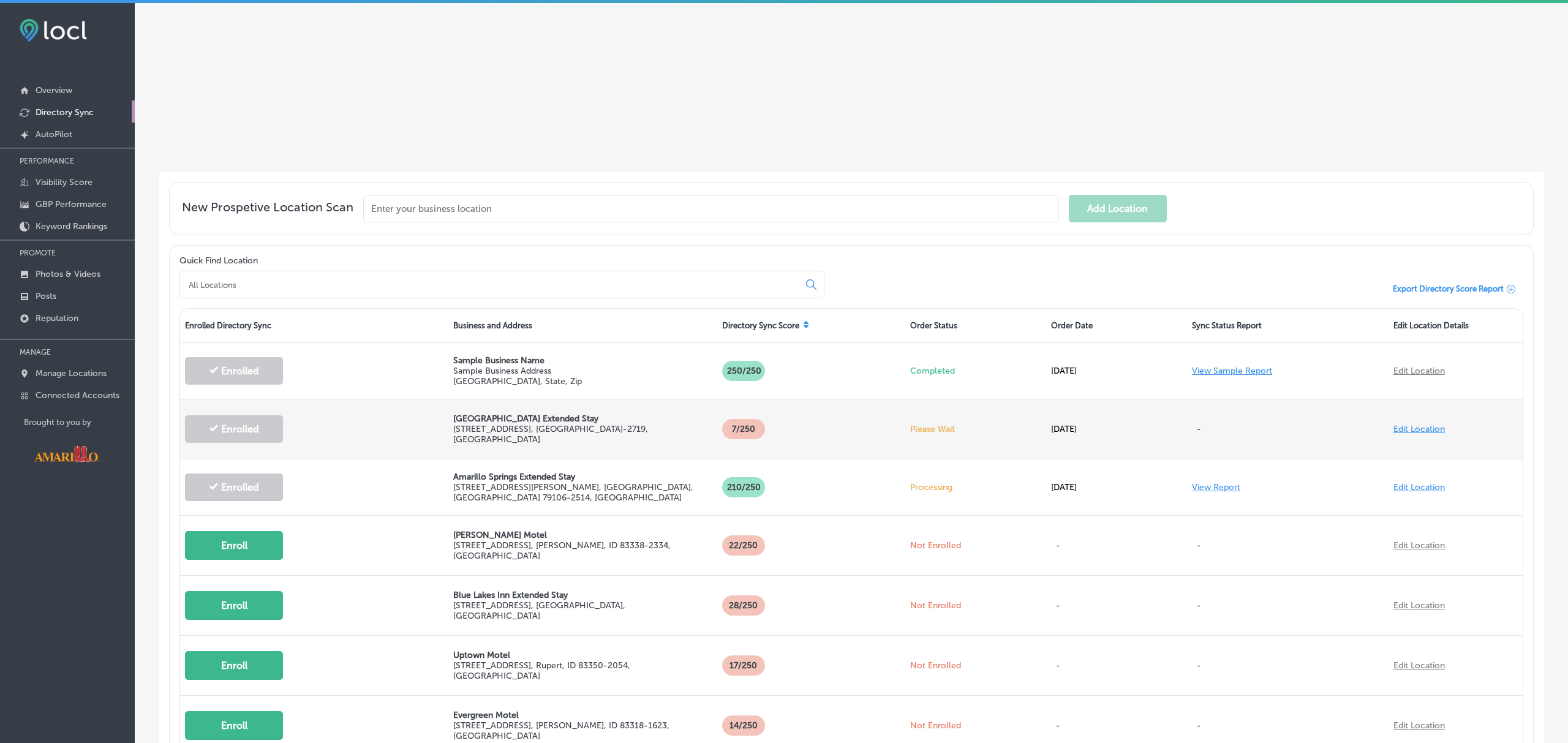
click at [468, 424] on p "[GEOGRAPHIC_DATA] Extended Stay" at bounding box center [582, 418] width 259 height 11
click at [343, 435] on div "Enrolled" at bounding box center [314, 429] width 268 height 52
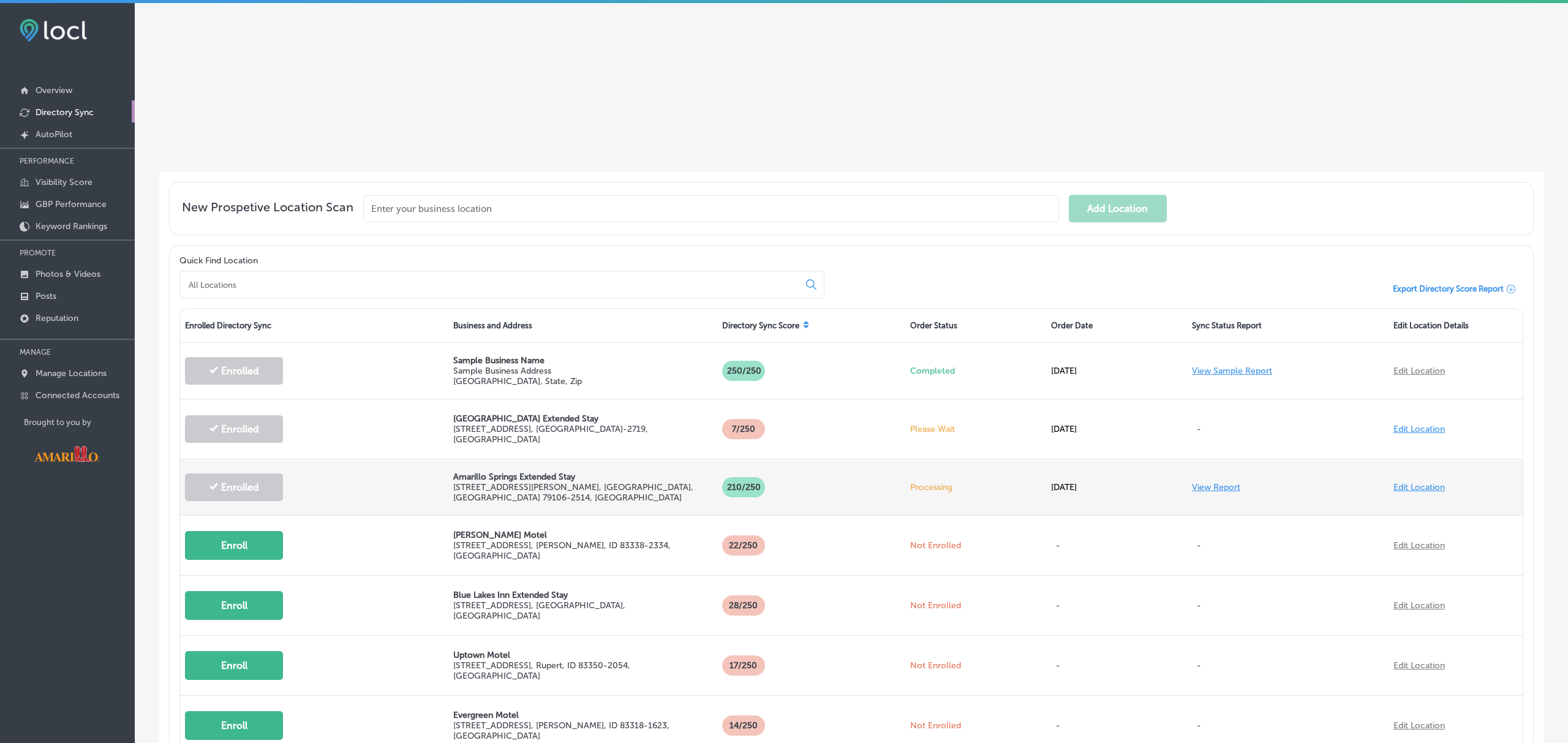
click at [753, 486] on p "210 /250" at bounding box center [743, 487] width 43 height 20
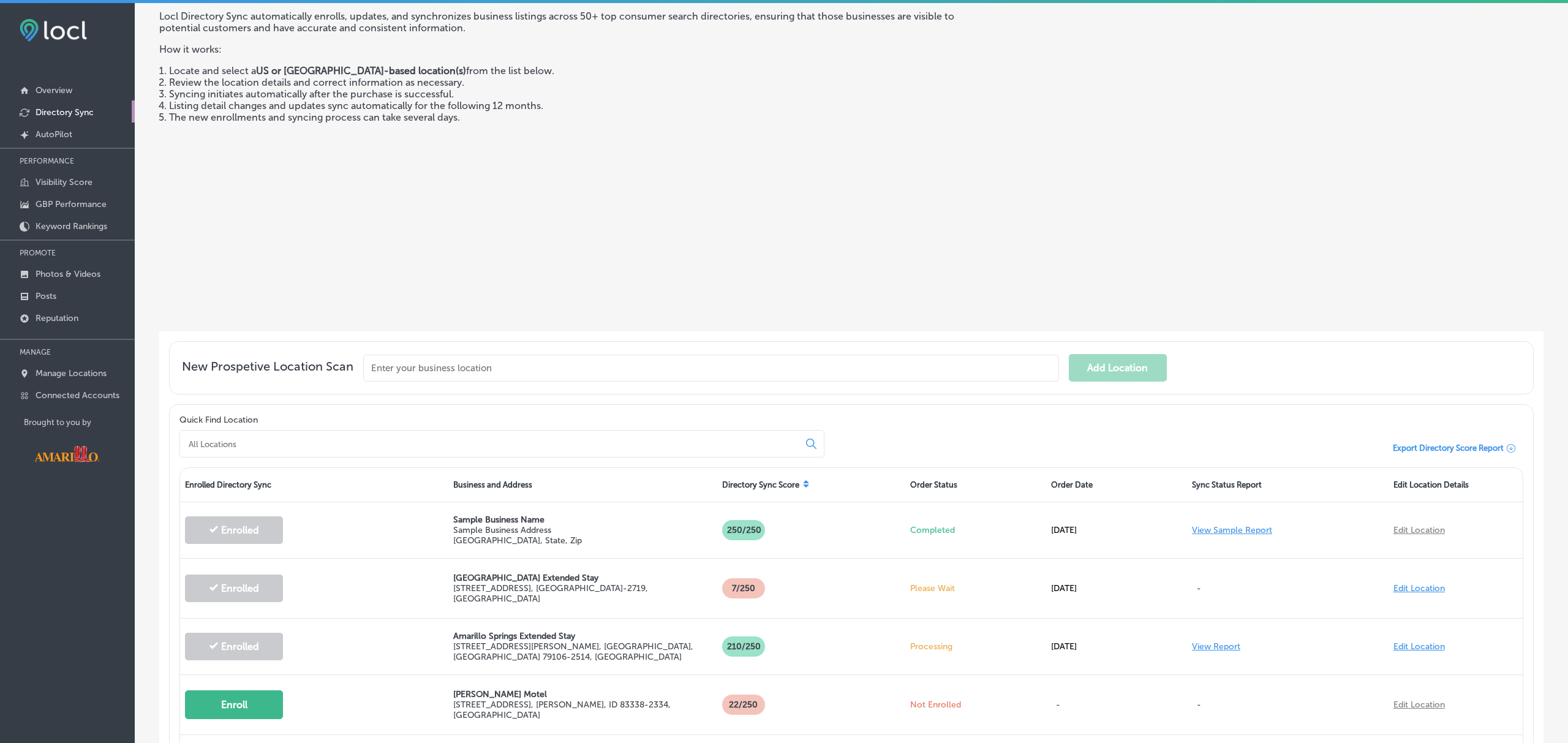
scroll to position [0, 0]
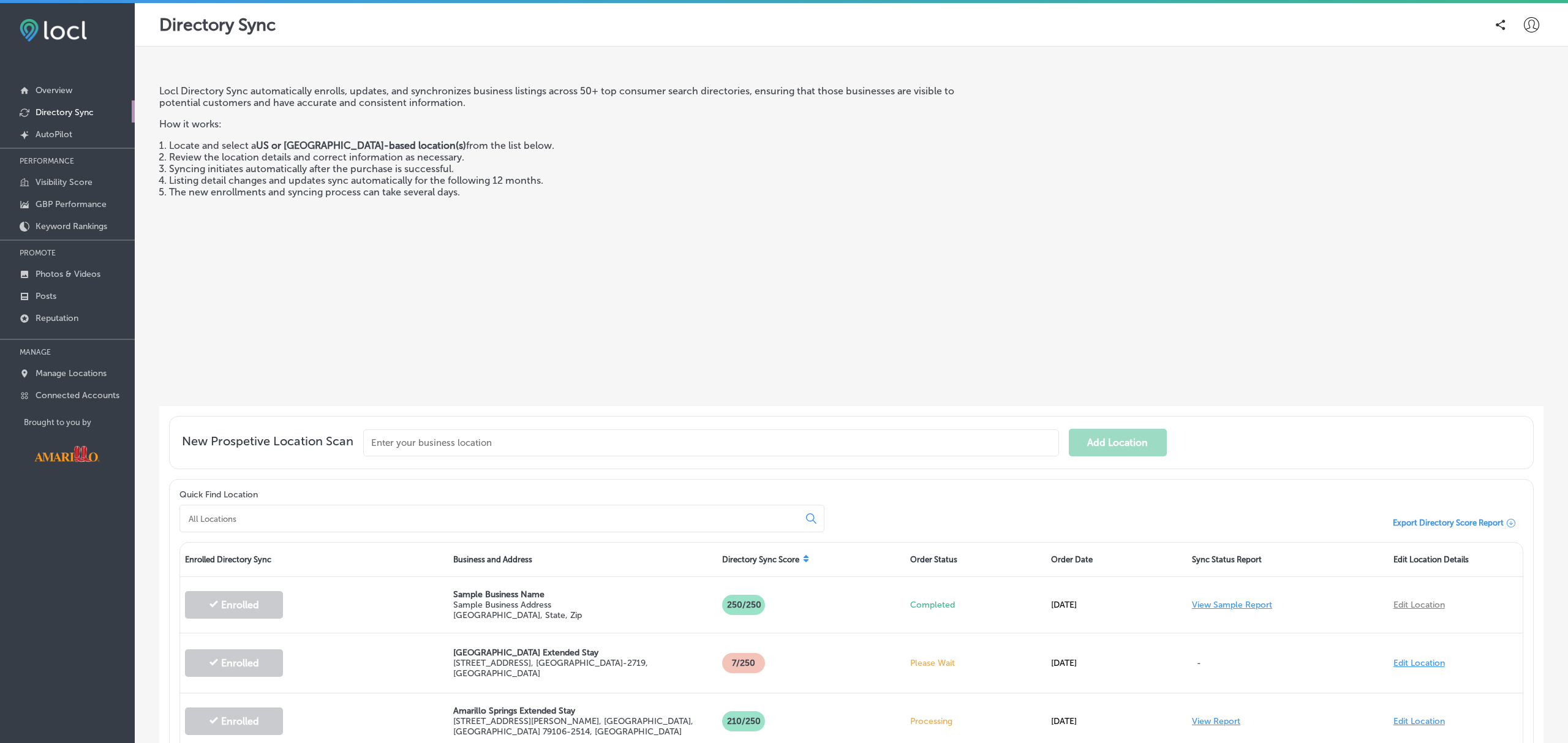
click at [1526, 28] on icon at bounding box center [1531, 24] width 15 height 15
